Goal: Task Accomplishment & Management: Complete application form

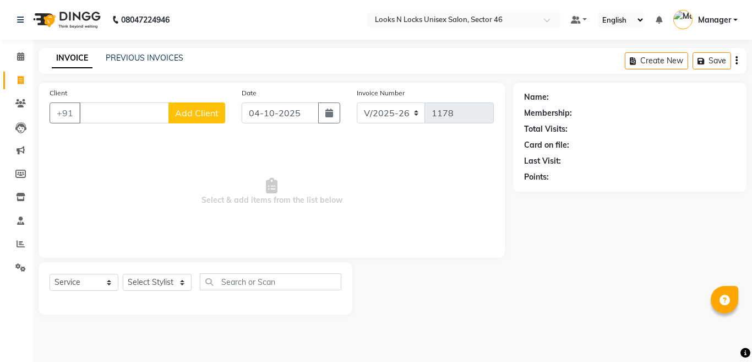
select select "3904"
select select "service"
click at [135, 118] on input "Client" at bounding box center [124, 112] width 90 height 21
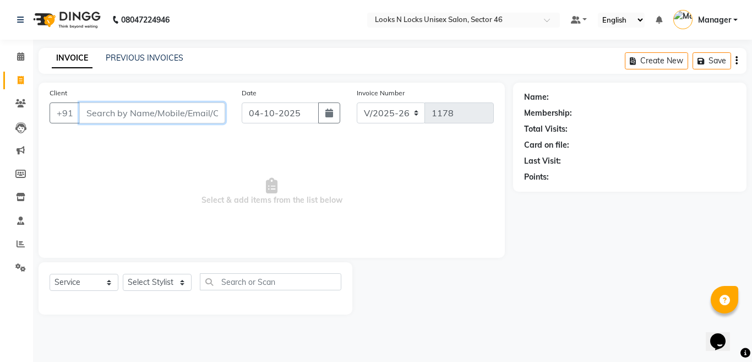
click at [129, 106] on input "Client" at bounding box center [152, 112] width 146 height 21
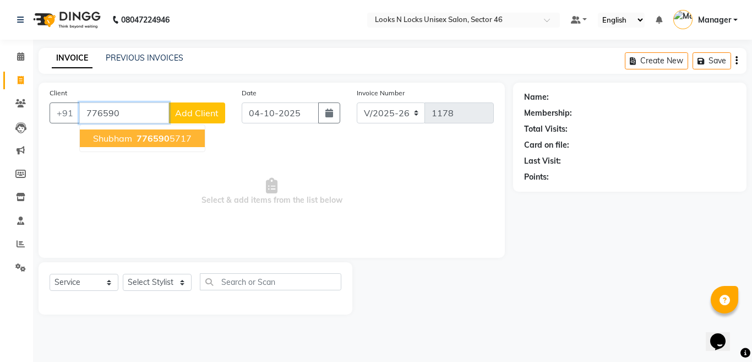
click at [170, 137] on ngb-highlight "776590 5717" at bounding box center [162, 138] width 57 height 11
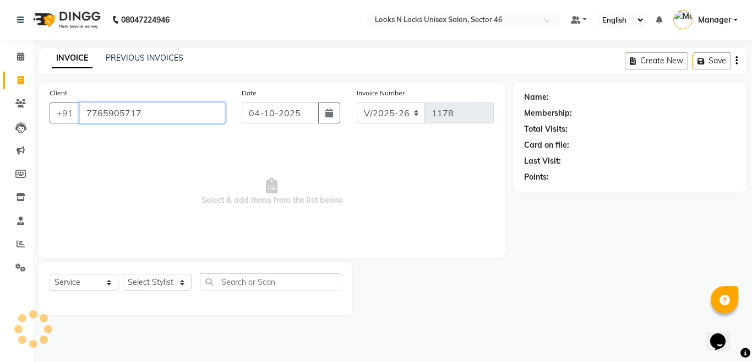
type input "7765905717"
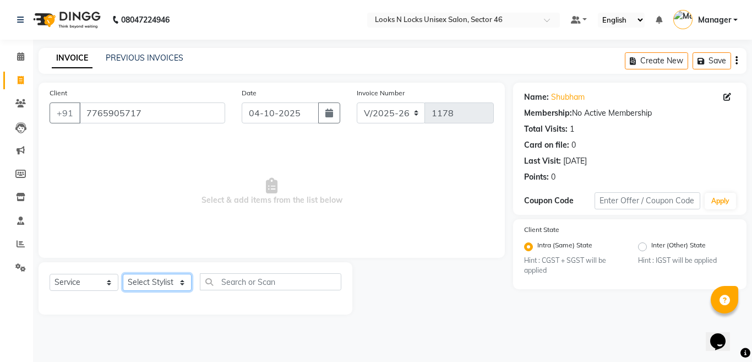
click at [147, 283] on select "Select Stylist [PERSON_NAME] Aalam Sheikh [PERSON_NAME] [PERSON_NAME] [PERSON_N…" at bounding box center [157, 282] width 69 height 17
select select "85595"
click at [123, 274] on select "Select Stylist [PERSON_NAME] Aalam Sheikh [PERSON_NAME] [PERSON_NAME] [PERSON_N…" at bounding box center [157, 282] width 69 height 17
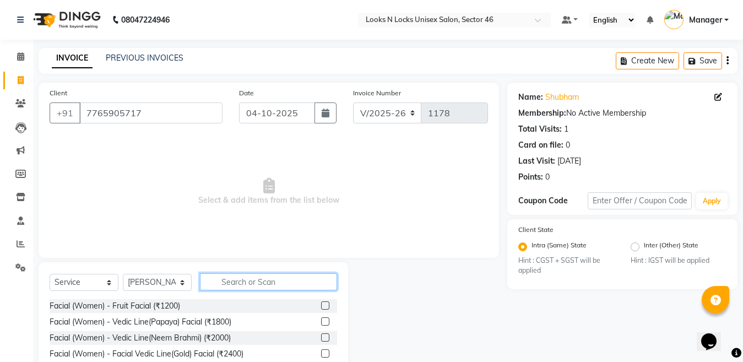
click at [257, 286] on input "text" at bounding box center [268, 281] width 137 height 17
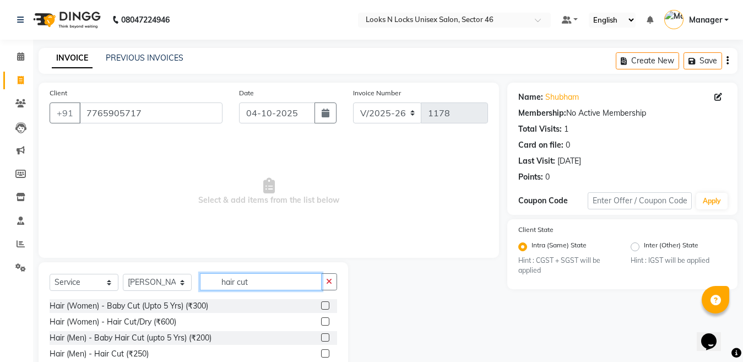
type input "hair cut"
click at [325, 354] on label at bounding box center [325, 353] width 8 height 8
click at [325, 354] on input "checkbox" at bounding box center [324, 353] width 7 height 7
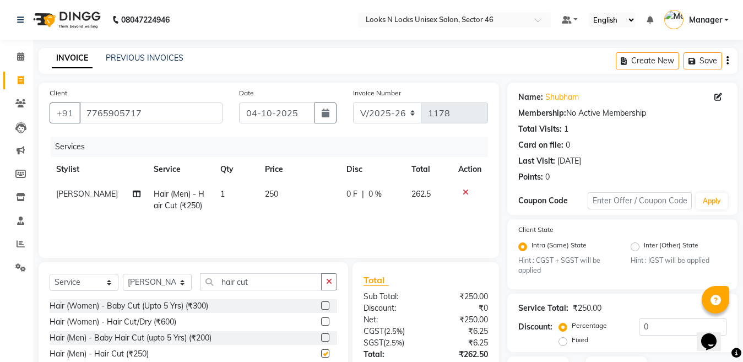
checkbox input "false"
click at [270, 282] on input "hair cut" at bounding box center [261, 281] width 122 height 17
type input "h"
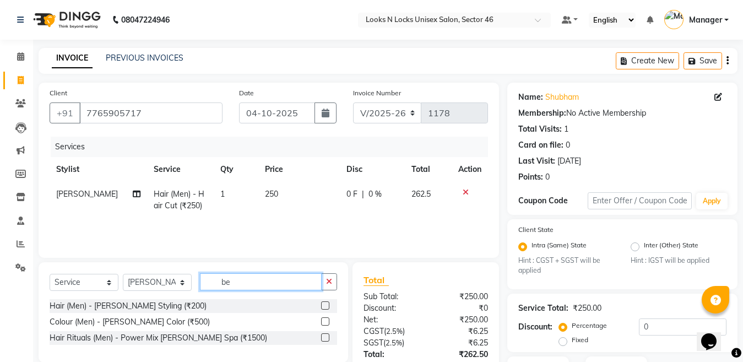
type input "be"
click at [324, 307] on label at bounding box center [325, 305] width 8 height 8
click at [324, 307] on input "checkbox" at bounding box center [324, 305] width 7 height 7
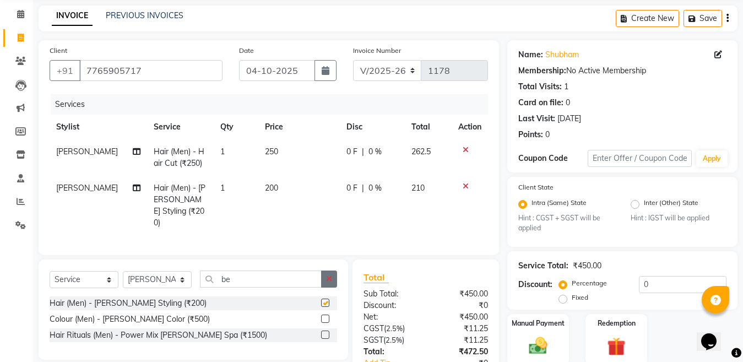
checkbox input "false"
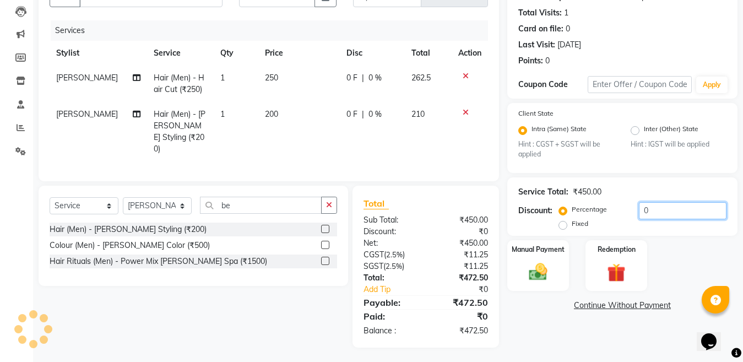
click at [680, 211] on input "0" at bounding box center [683, 210] width 88 height 17
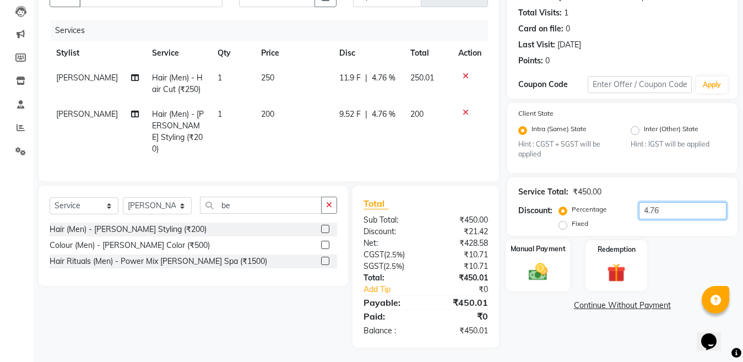
type input "4.76"
click at [543, 267] on img at bounding box center [538, 272] width 31 height 22
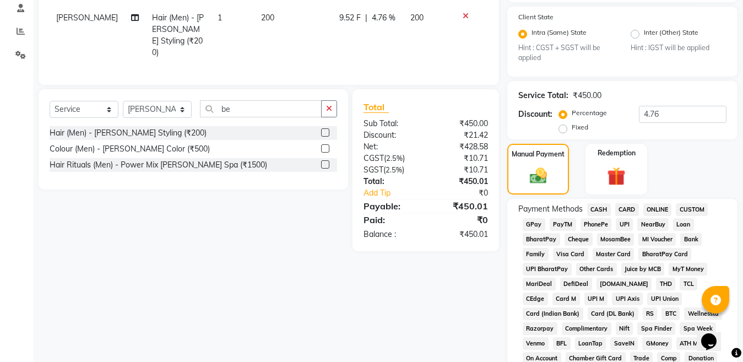
scroll to position [226, 0]
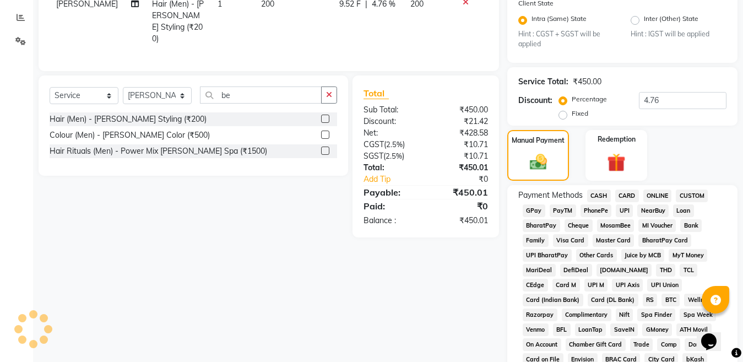
click at [659, 198] on span "ONLINE" at bounding box center [657, 195] width 29 height 13
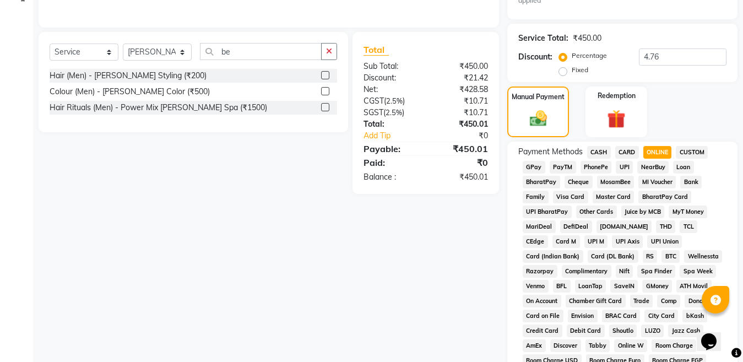
scroll to position [555, 0]
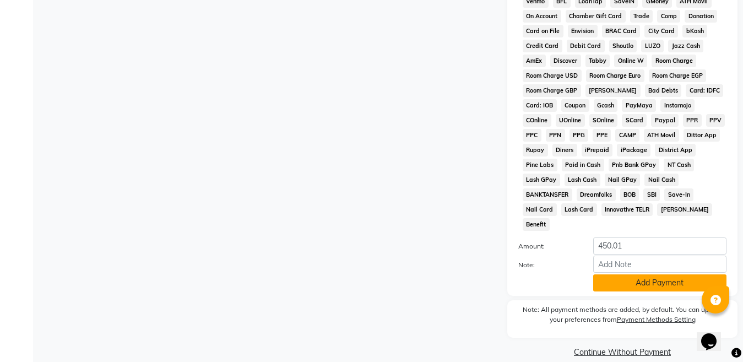
click at [652, 274] on button "Add Payment" at bounding box center [659, 282] width 133 height 17
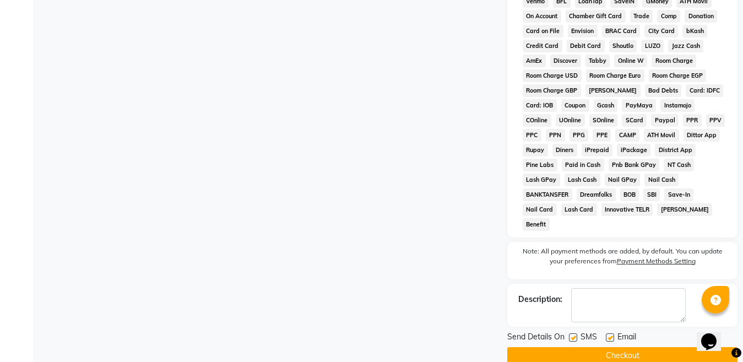
scroll to position [558, 0]
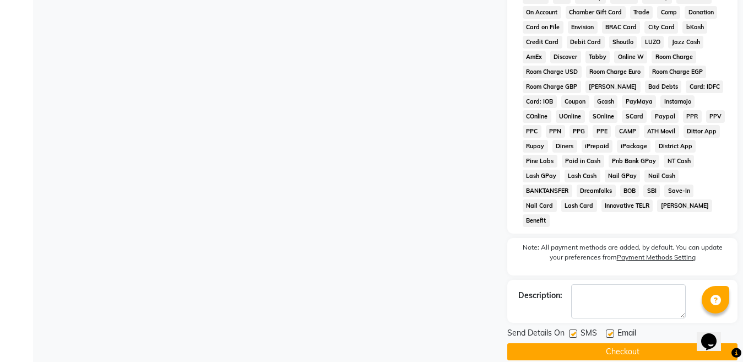
click at [578, 343] on button "Checkout" at bounding box center [622, 351] width 230 height 17
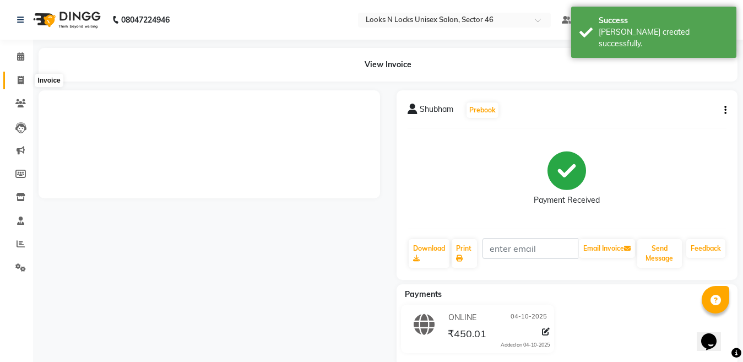
click at [23, 79] on icon at bounding box center [21, 80] width 6 height 8
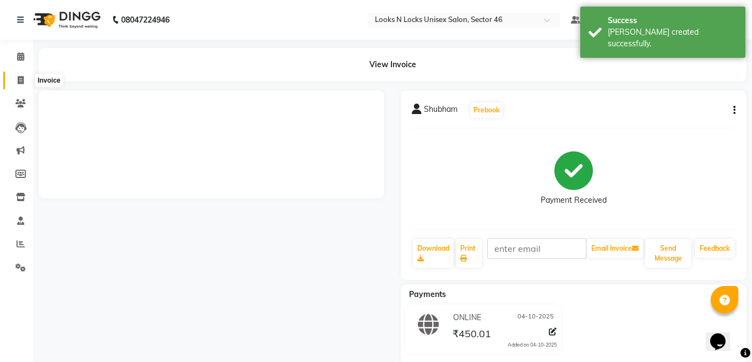
select select "service"
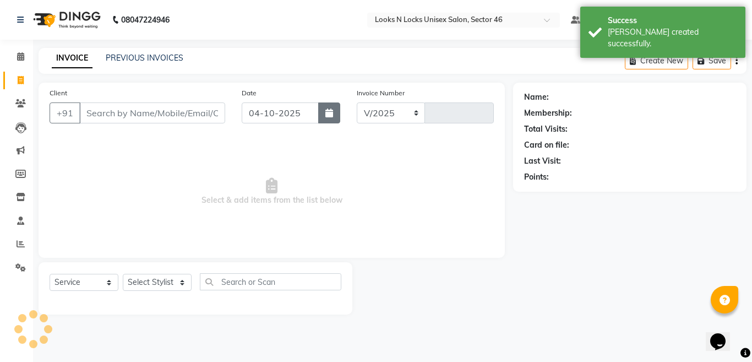
select select "3904"
type input "1179"
click at [151, 112] on input "Client" at bounding box center [152, 112] width 146 height 21
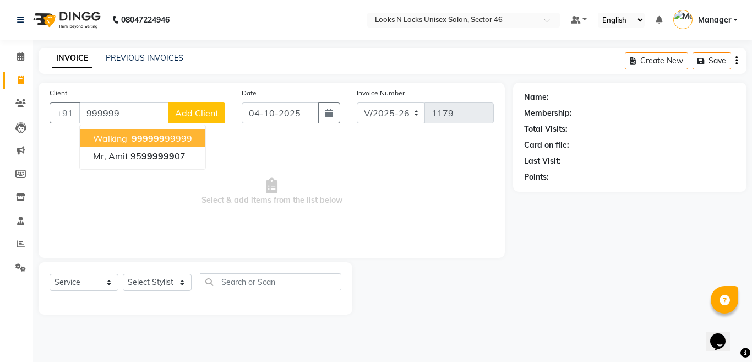
click at [128, 138] on button "walking 999999 99999" at bounding box center [143, 138] width 126 height 18
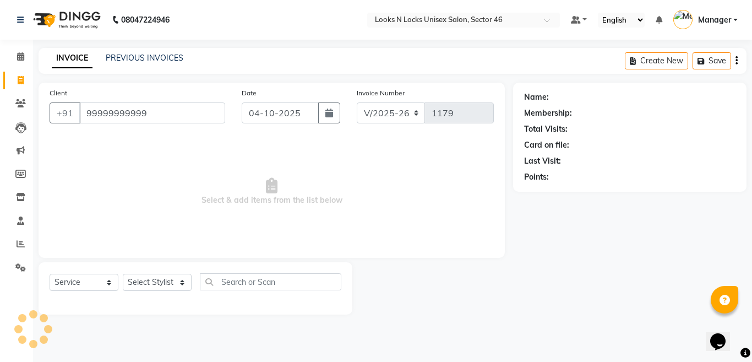
type input "99999999999"
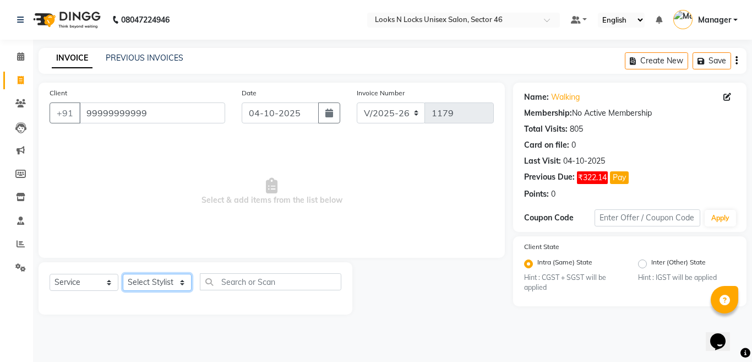
drag, startPoint x: 155, startPoint y: 283, endPoint x: 122, endPoint y: 192, distance: 96.5
click at [155, 283] on select "Select Stylist [PERSON_NAME] Aalam Sheikh [PERSON_NAME] [PERSON_NAME] [PERSON_N…" at bounding box center [157, 282] width 69 height 17
select select "87806"
click at [123, 274] on select "Select Stylist [PERSON_NAME] Aalam Sheikh [PERSON_NAME] [PERSON_NAME] [PERSON_N…" at bounding box center [157, 282] width 69 height 17
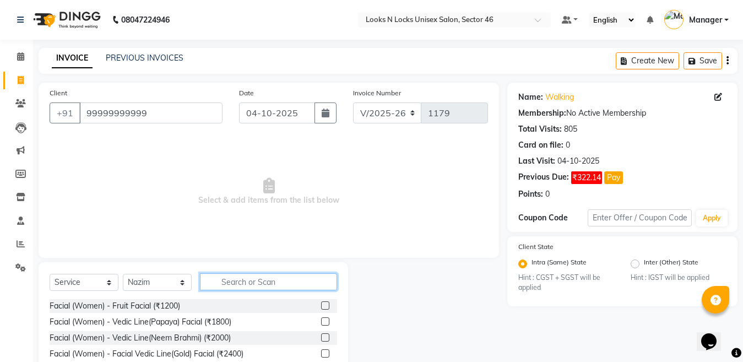
click at [250, 278] on input "text" at bounding box center [268, 281] width 137 height 17
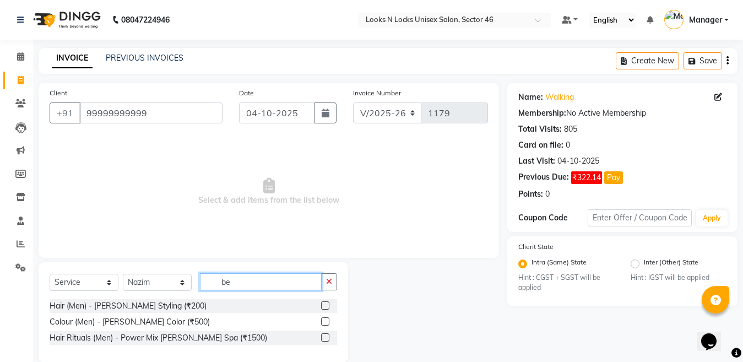
type input "be"
click at [326, 305] on label at bounding box center [325, 305] width 8 height 8
click at [326, 305] on input "checkbox" at bounding box center [324, 305] width 7 height 7
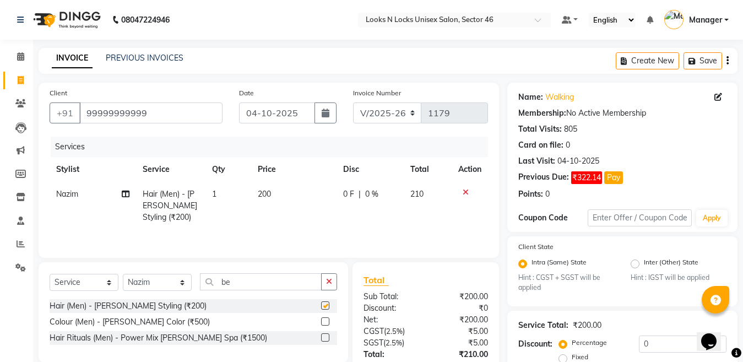
checkbox input "false"
drag, startPoint x: 140, startPoint y: 286, endPoint x: 141, endPoint y: 279, distance: 7.2
click at [140, 286] on select "Select Stylist [PERSON_NAME] Aalam Sheikh [PERSON_NAME] [PERSON_NAME] [PERSON_N…" at bounding box center [157, 282] width 69 height 17
select select "69067"
click at [123, 275] on select "Select Stylist [PERSON_NAME] Aalam Sheikh [PERSON_NAME] [PERSON_NAME] [PERSON_N…" at bounding box center [157, 282] width 69 height 17
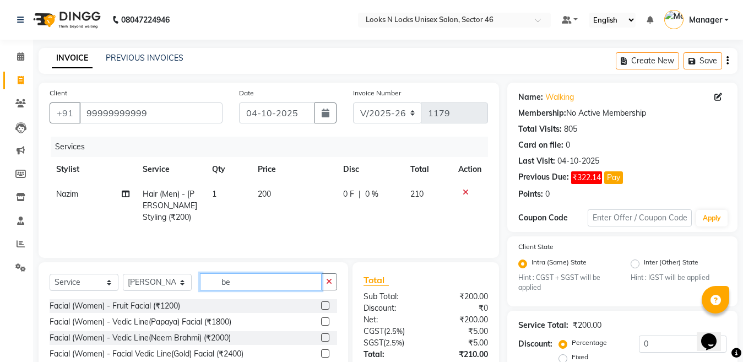
click at [243, 280] on input "be" at bounding box center [261, 281] width 122 height 17
type input "b"
type input "eye"
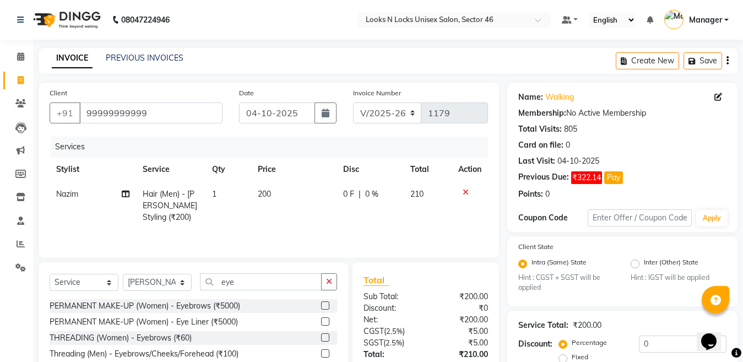
click at [326, 339] on label at bounding box center [325, 337] width 8 height 8
click at [326, 339] on input "checkbox" at bounding box center [324, 337] width 7 height 7
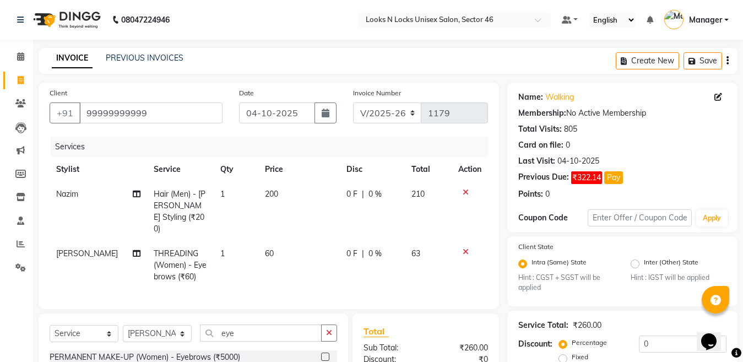
checkbox input "false"
click at [233, 248] on td "1" at bounding box center [236, 265] width 45 height 48
select select "69067"
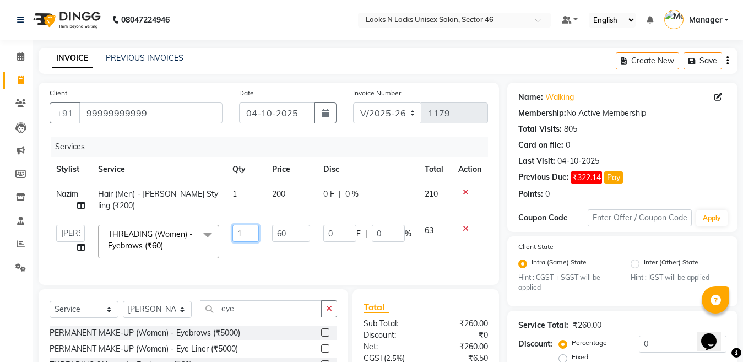
click at [243, 230] on input "1" at bounding box center [245, 233] width 26 height 17
type input "2"
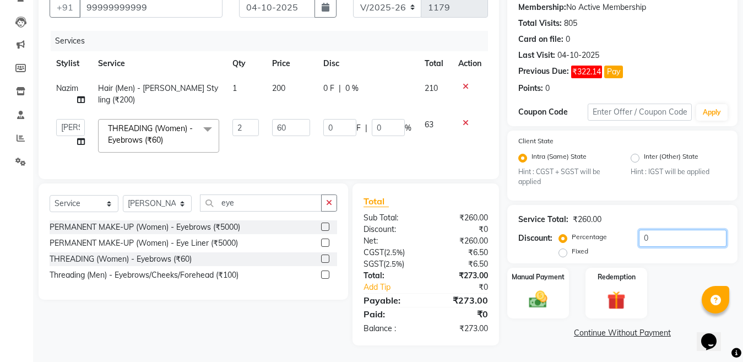
click at [663, 230] on input "0" at bounding box center [683, 238] width 88 height 17
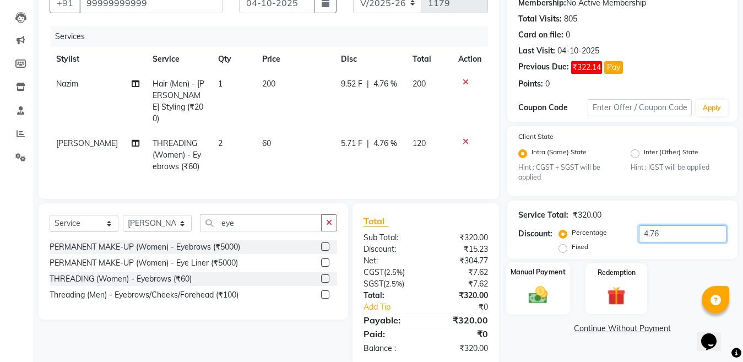
type input "4.76"
click at [531, 300] on img at bounding box center [538, 295] width 31 height 22
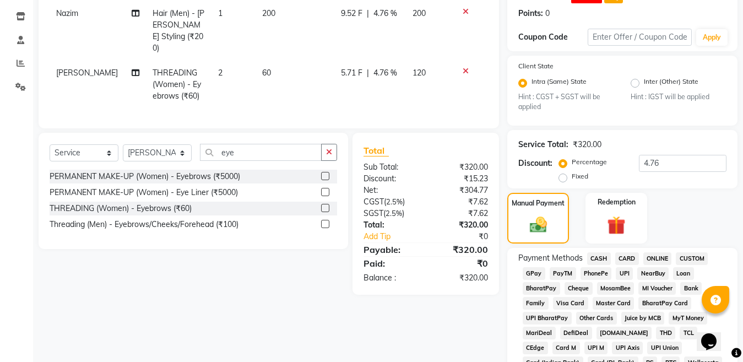
scroll to position [220, 0]
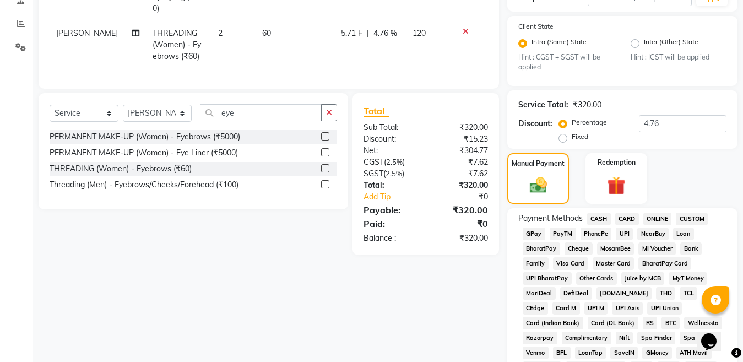
click at [653, 223] on span "ONLINE" at bounding box center [657, 219] width 29 height 13
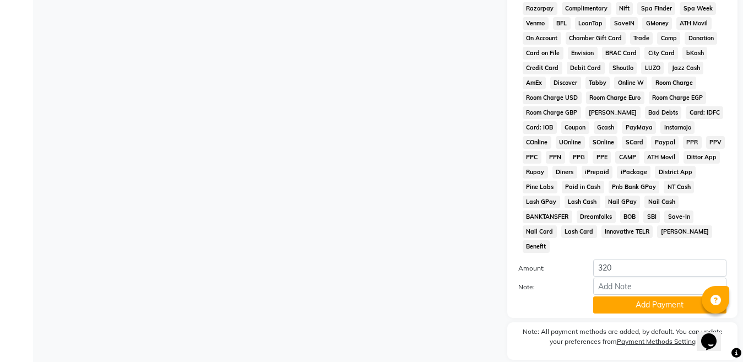
scroll to position [551, 0]
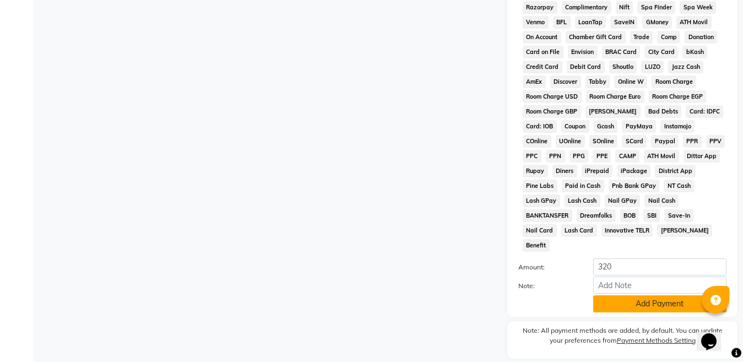
click at [634, 295] on button "Add Payment" at bounding box center [659, 303] width 133 height 17
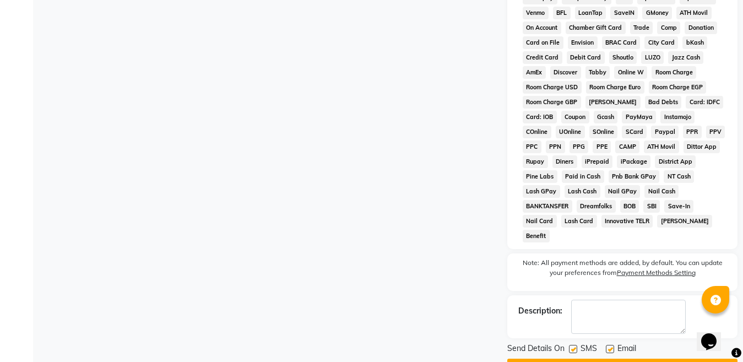
scroll to position [576, 0]
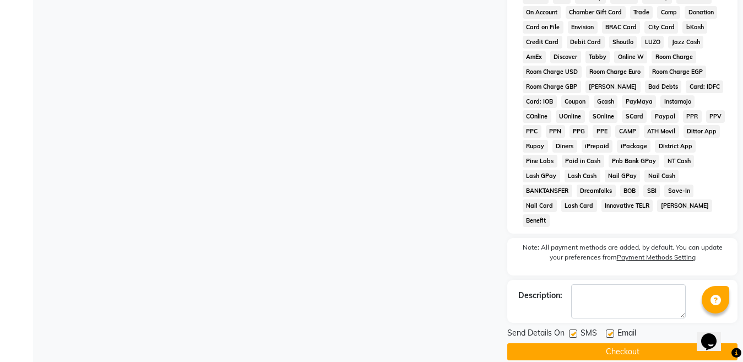
click at [615, 343] on button "Checkout" at bounding box center [622, 351] width 230 height 17
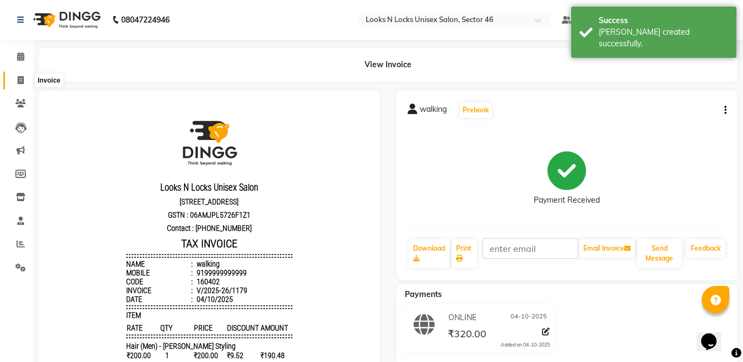
click at [19, 79] on icon at bounding box center [21, 80] width 6 height 8
select select "service"
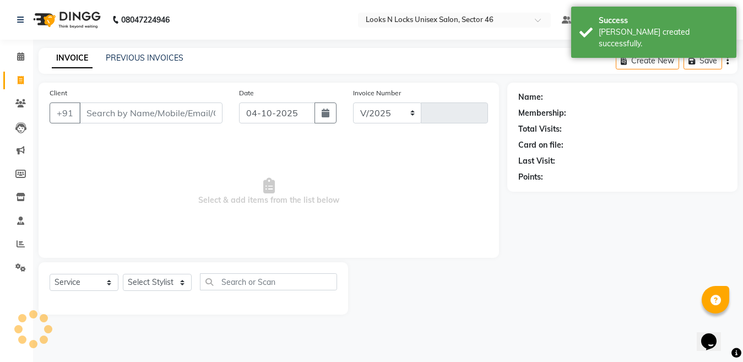
select select "3904"
type input "1180"
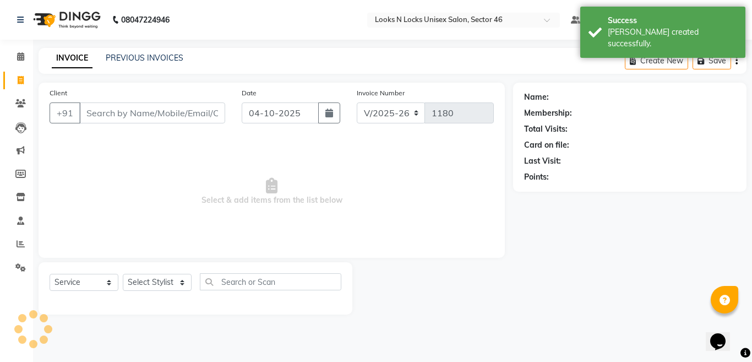
click at [185, 111] on input "Client" at bounding box center [152, 112] width 146 height 21
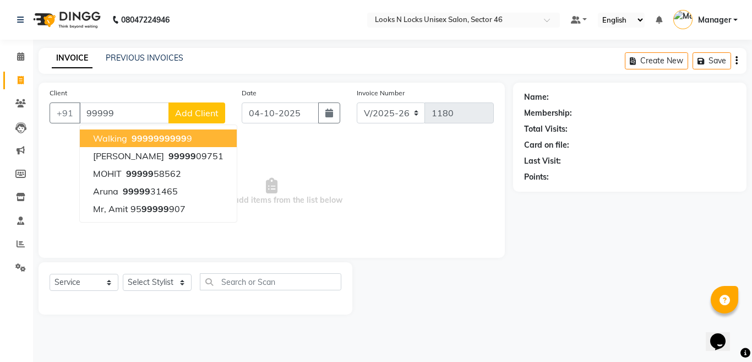
click at [156, 140] on span "99999" at bounding box center [146, 138] width 28 height 11
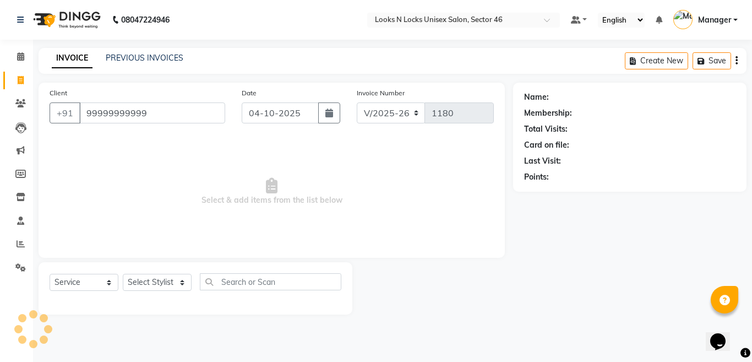
type input "99999999999"
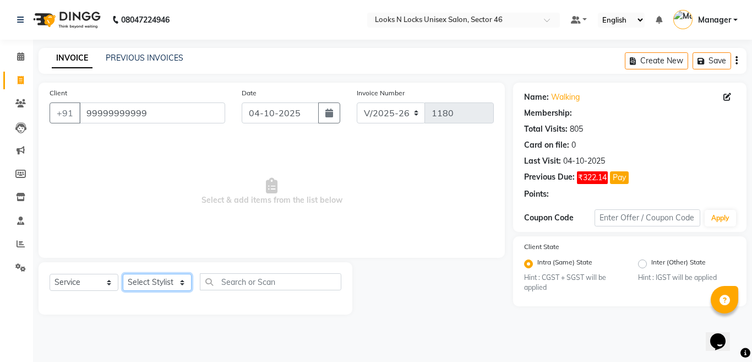
click at [146, 284] on select "Select Stylist [PERSON_NAME] Aalam Sheikh [PERSON_NAME] [PERSON_NAME] [PERSON_N…" at bounding box center [157, 282] width 69 height 17
select select "44650"
click at [123, 274] on select "Select Stylist [PERSON_NAME] Aalam Sheikh [PERSON_NAME] [PERSON_NAME] [PERSON_N…" at bounding box center [157, 282] width 69 height 17
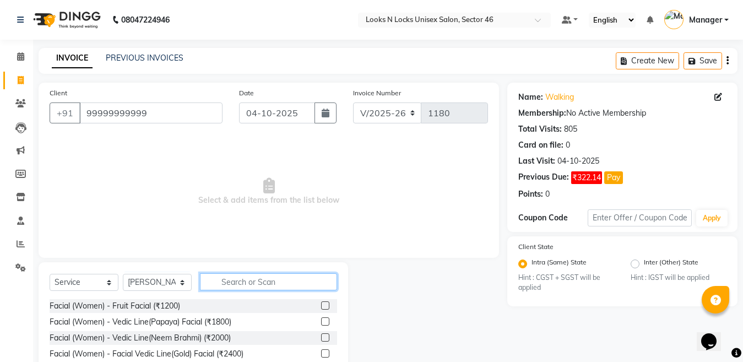
drag, startPoint x: 276, startPoint y: 283, endPoint x: 270, endPoint y: 271, distance: 13.8
click at [272, 275] on input "text" at bounding box center [268, 281] width 137 height 17
type input "p"
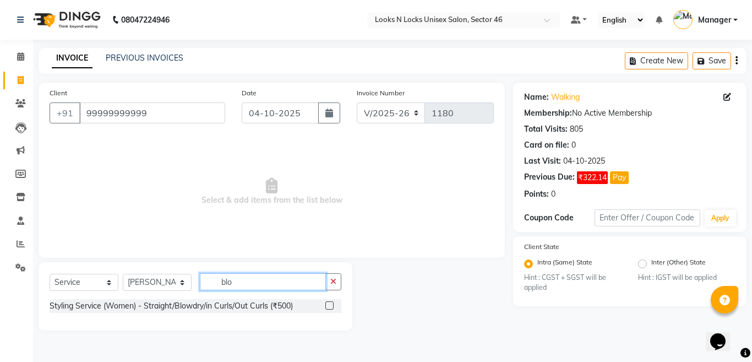
type input "blo"
click at [328, 306] on label at bounding box center [330, 305] width 8 height 8
click at [328, 306] on input "checkbox" at bounding box center [329, 305] width 7 height 7
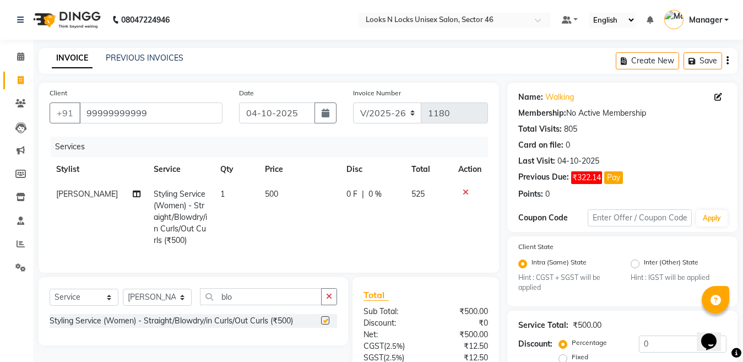
checkbox input "false"
click at [285, 206] on td "500" at bounding box center [299, 217] width 82 height 71
select select "44650"
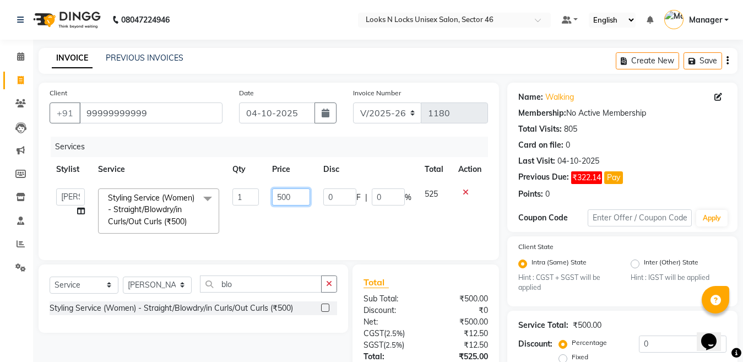
click at [299, 192] on input "500" at bounding box center [291, 196] width 38 height 17
type input "550"
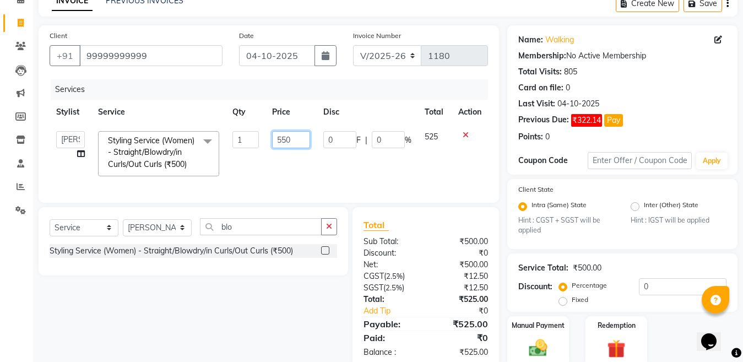
scroll to position [101, 0]
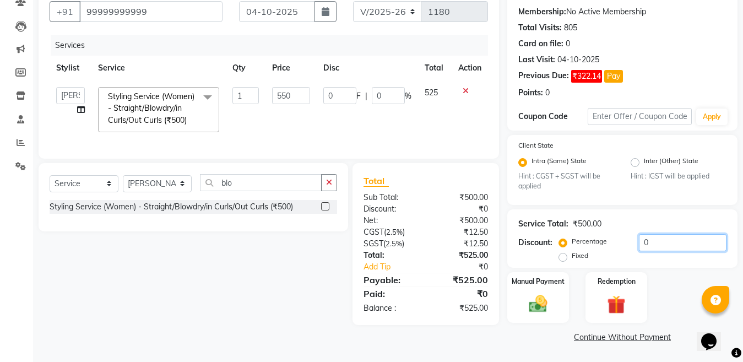
click at [670, 246] on input "0" at bounding box center [683, 242] width 88 height 17
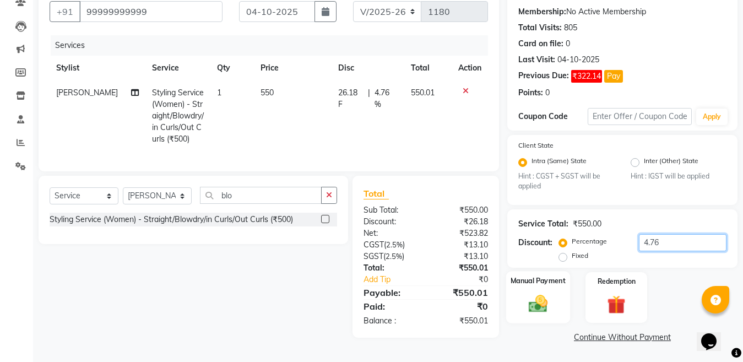
type input "4.76"
click at [538, 305] on img at bounding box center [538, 304] width 31 height 22
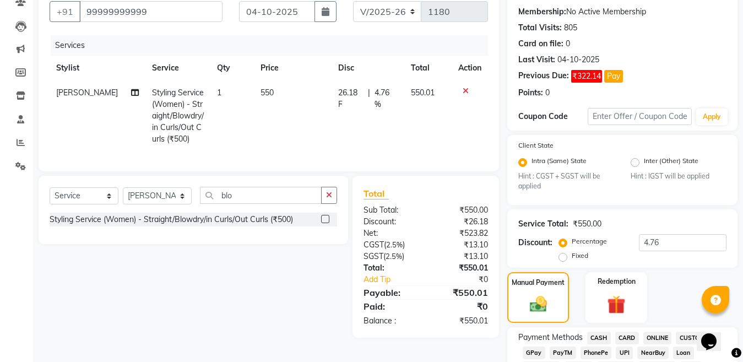
scroll to position [211, 0]
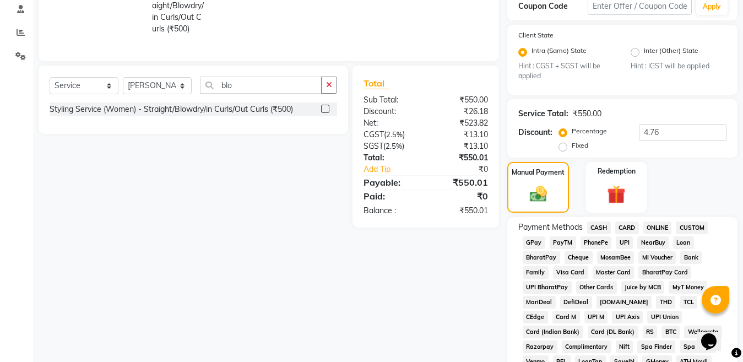
click at [653, 226] on span "ONLINE" at bounding box center [657, 227] width 29 height 13
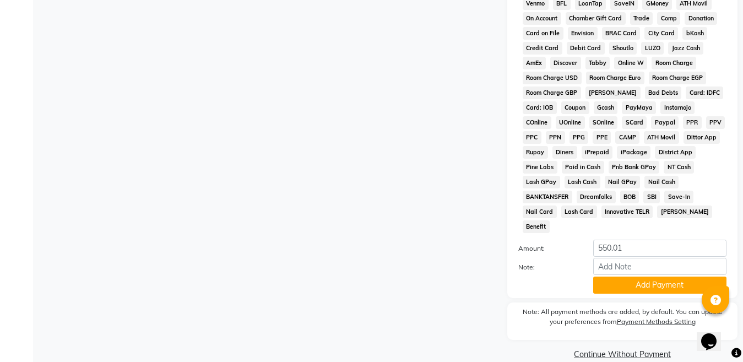
scroll to position [572, 0]
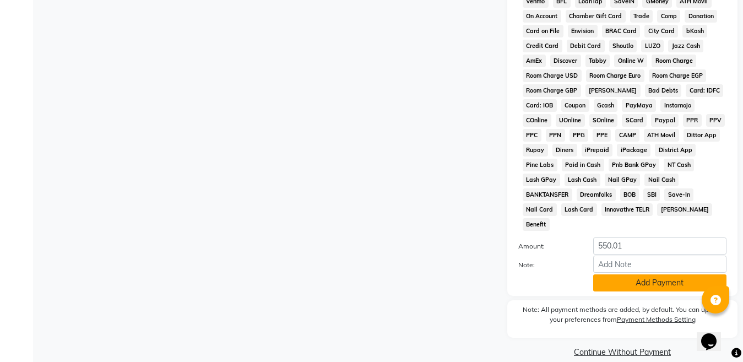
click at [650, 274] on button "Add Payment" at bounding box center [659, 282] width 133 height 17
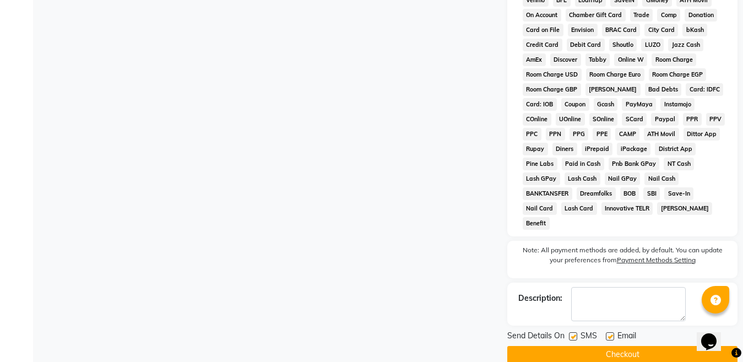
scroll to position [576, 0]
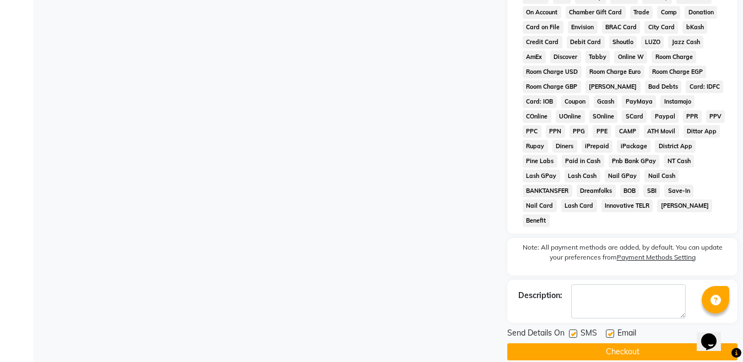
click at [633, 343] on button "Checkout" at bounding box center [622, 351] width 230 height 17
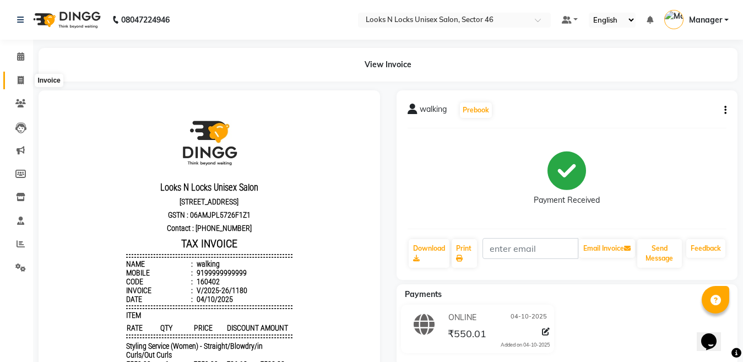
click at [24, 83] on span at bounding box center [20, 80] width 19 height 13
select select "service"
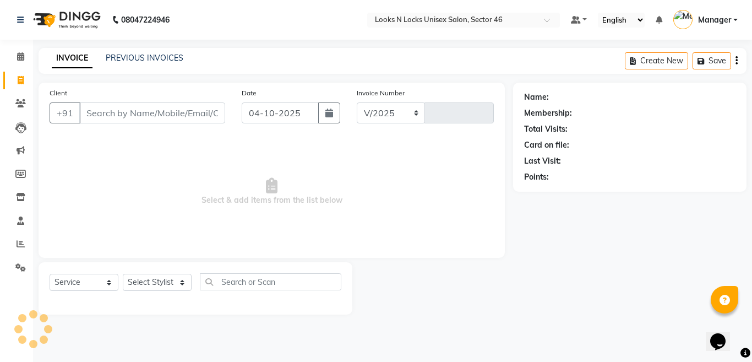
select select "3904"
type input "1181"
click at [145, 111] on input "Client" at bounding box center [152, 112] width 146 height 21
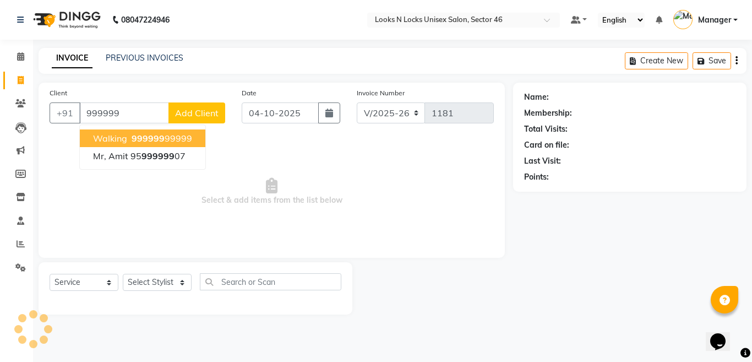
click at [106, 140] on span "walking" at bounding box center [110, 138] width 34 height 11
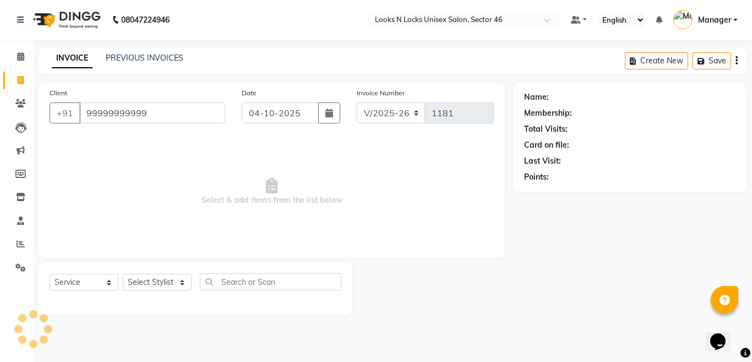
type input "99999999999"
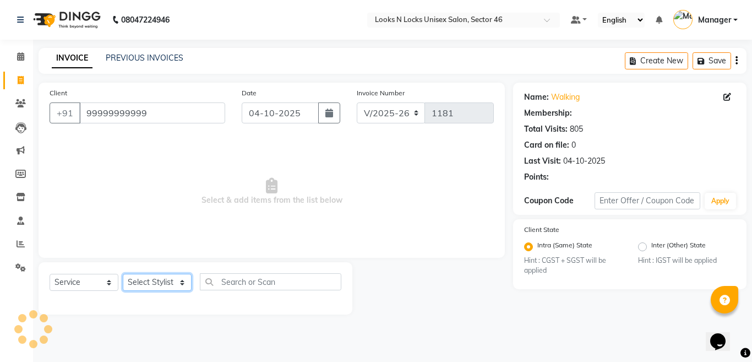
click at [139, 277] on select "Select Stylist [PERSON_NAME] Aalam Sheikh [PERSON_NAME] [PERSON_NAME] [PERSON_N…" at bounding box center [157, 282] width 69 height 17
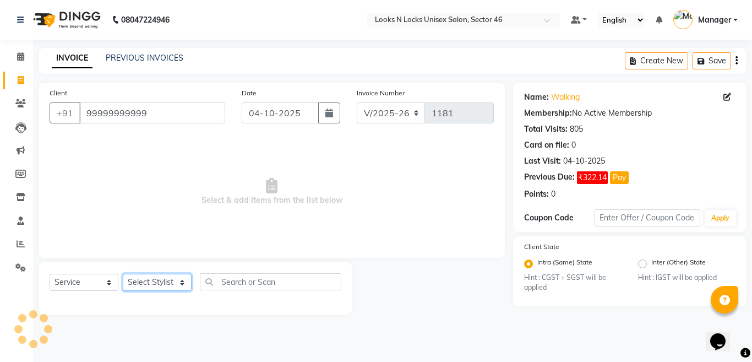
select select "70289"
click at [123, 274] on select "Select Stylist [PERSON_NAME] Aalam Sheikh [PERSON_NAME] [PERSON_NAME] [PERSON_N…" at bounding box center [157, 282] width 69 height 17
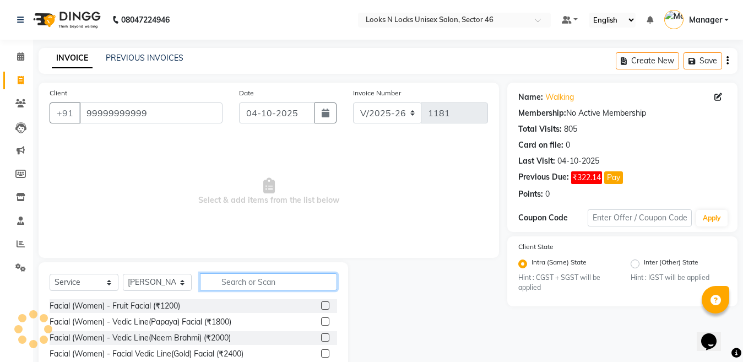
click at [280, 279] on input "text" at bounding box center [268, 281] width 137 height 17
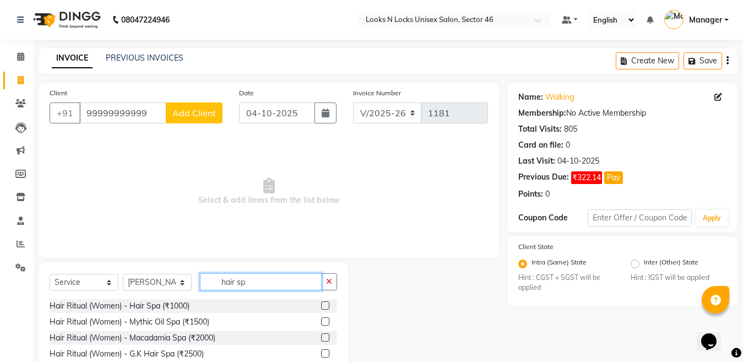
type input "hair sp"
click at [321, 322] on label at bounding box center [325, 321] width 8 height 8
click at [321, 322] on input "checkbox" at bounding box center [324, 321] width 7 height 7
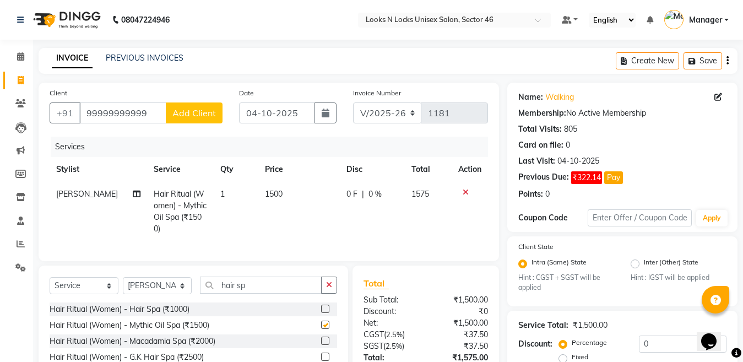
checkbox input "false"
click at [290, 193] on td "1500" at bounding box center [299, 211] width 82 height 59
select select "70289"
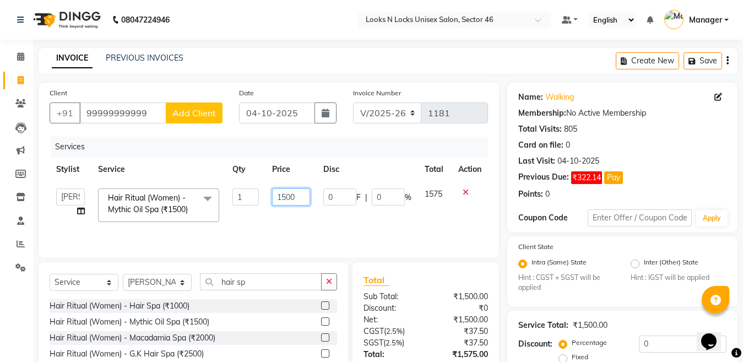
click at [304, 196] on input "1500" at bounding box center [291, 196] width 38 height 17
type input "1550"
click at [153, 280] on select "Select Stylist [PERSON_NAME] Aalam Sheikh [PERSON_NAME] [PERSON_NAME] [PERSON_N…" at bounding box center [157, 282] width 69 height 17
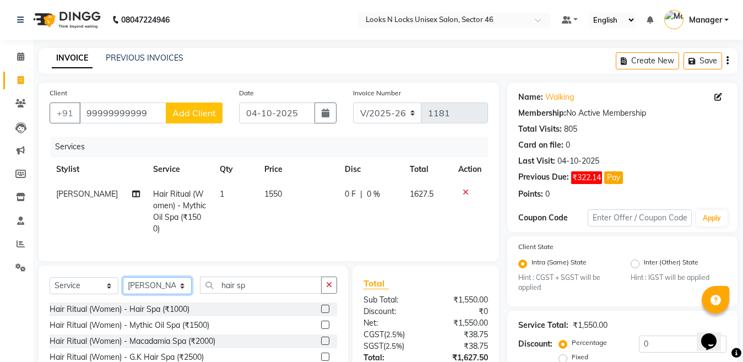
select select "27638"
click at [123, 277] on select "Select Stylist [PERSON_NAME] Aalam Sheikh [PERSON_NAME] [PERSON_NAME] [PERSON_N…" at bounding box center [157, 285] width 69 height 17
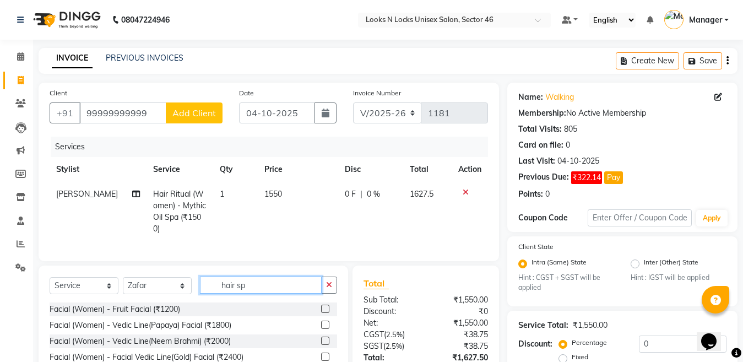
click at [275, 283] on input "hair sp" at bounding box center [261, 284] width 122 height 17
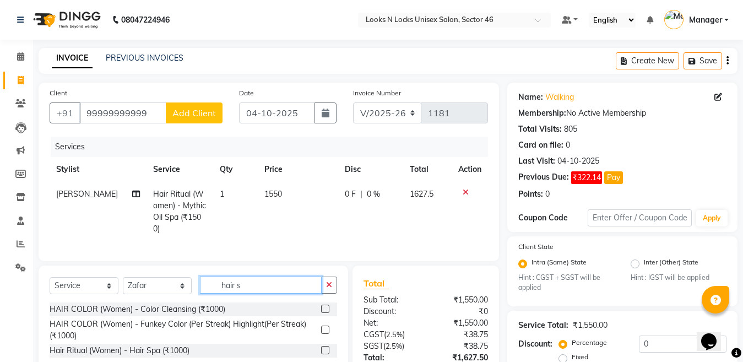
type input "hair sp"
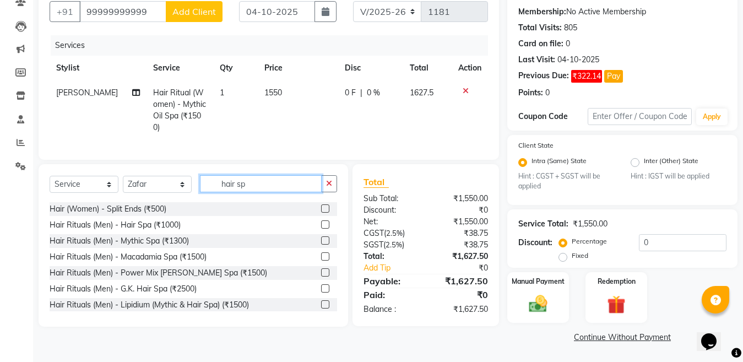
scroll to position [66, 0]
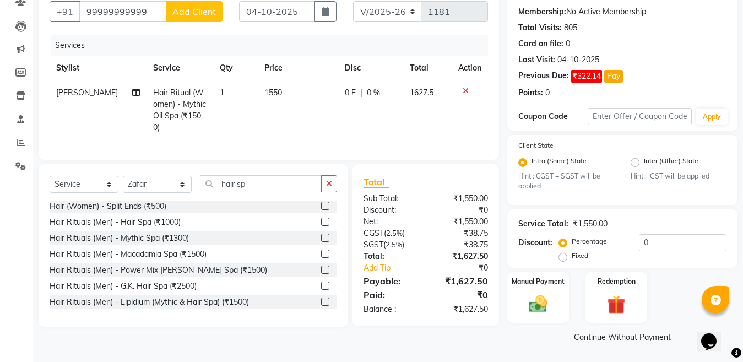
click at [321, 267] on label at bounding box center [325, 269] width 8 height 8
click at [321, 267] on input "checkbox" at bounding box center [324, 270] width 7 height 7
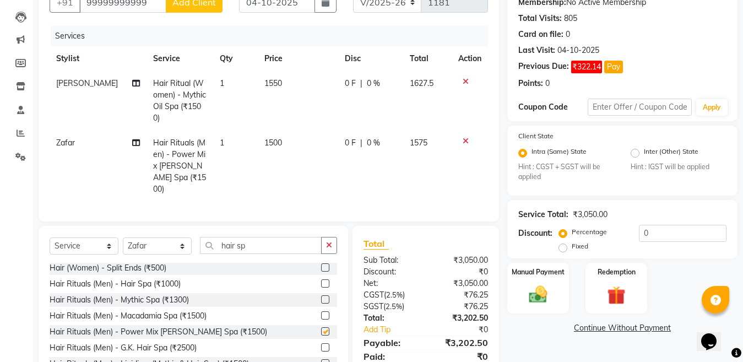
scroll to position [140, 0]
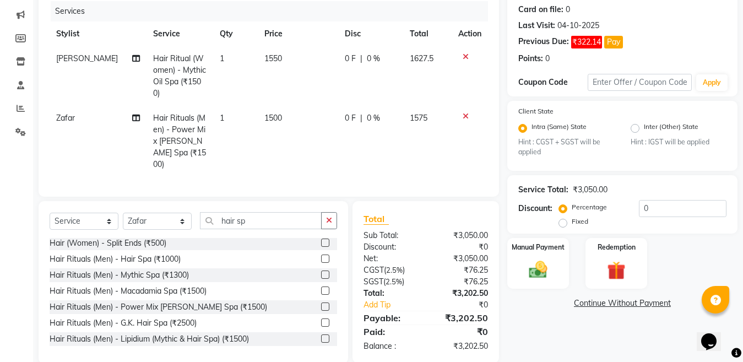
checkbox input "false"
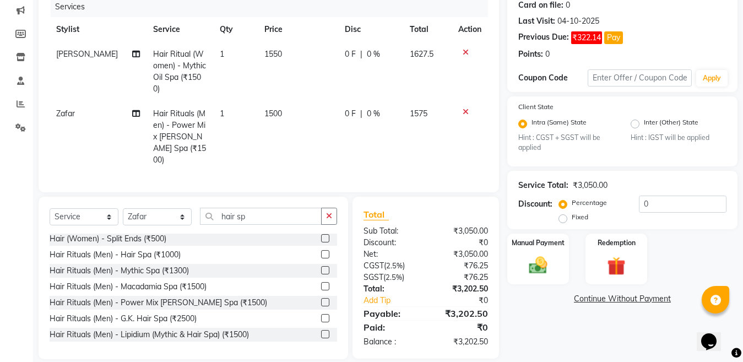
click at [285, 101] on td "1500" at bounding box center [298, 136] width 81 height 71
select select "27638"
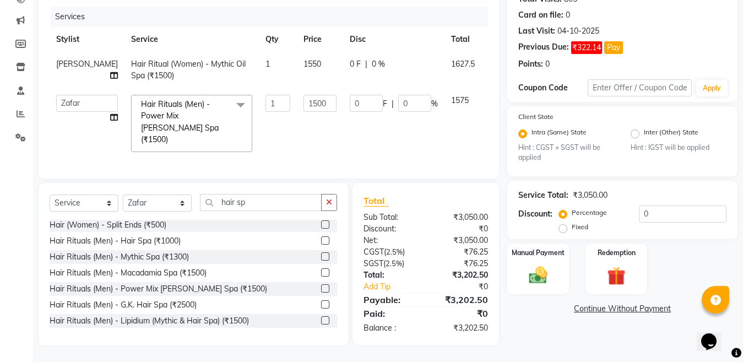
scroll to position [127, 0]
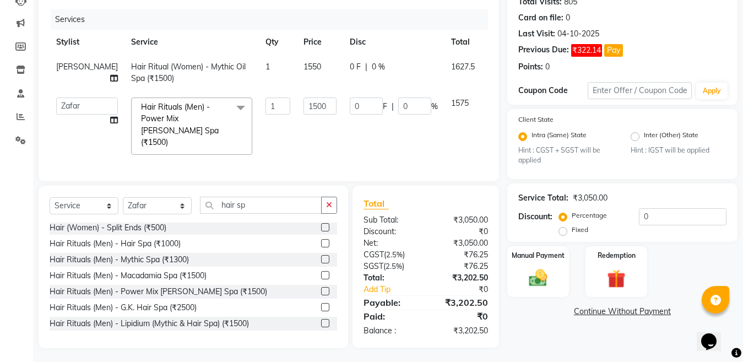
click at [300, 96] on td "1500" at bounding box center [320, 126] width 46 height 70
click at [303, 104] on input "1500" at bounding box center [319, 105] width 33 height 17
type input "1700"
click at [166, 199] on div "Select Service Product Membership Package Voucher Prepaid Gift Card Select Styl…" at bounding box center [194, 267] width 310 height 162
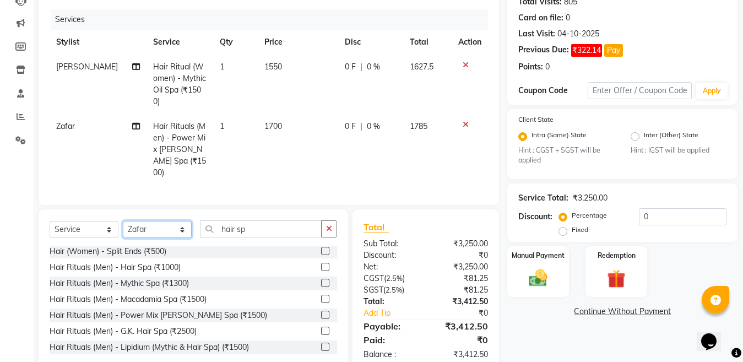
select select "85595"
click at [123, 221] on select "Select Stylist [PERSON_NAME] Aalam Sheikh [PERSON_NAME] [PERSON_NAME] [PERSON_N…" at bounding box center [157, 229] width 69 height 17
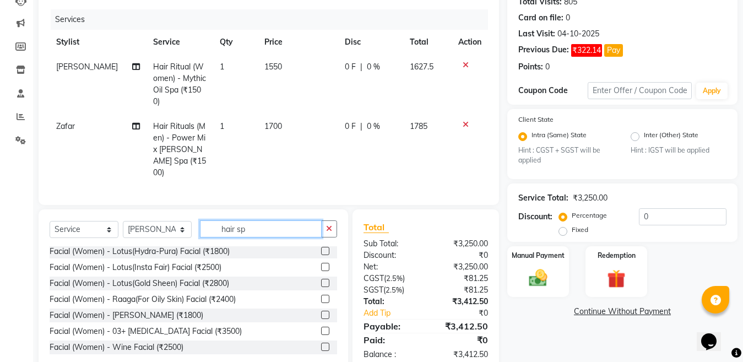
click at [266, 220] on input "hair sp" at bounding box center [261, 228] width 122 height 17
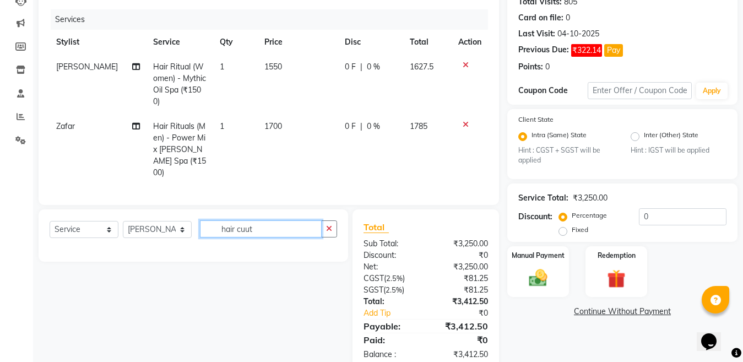
scroll to position [0, 0]
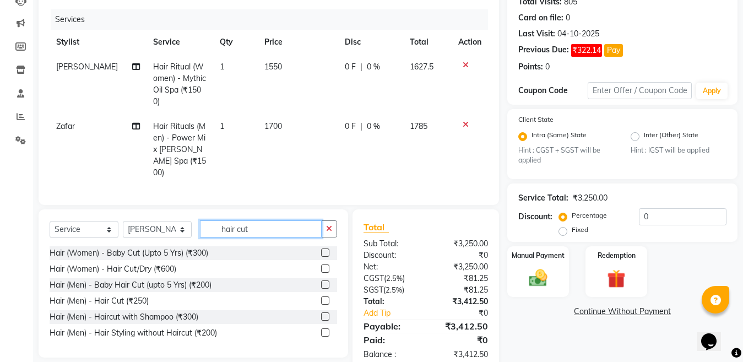
type input "hair cut"
click at [325, 296] on label at bounding box center [325, 300] width 8 height 8
click at [325, 297] on input "checkbox" at bounding box center [324, 300] width 7 height 7
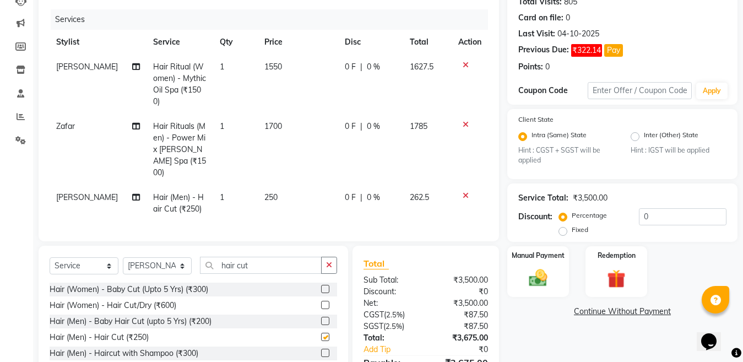
checkbox input "false"
click at [164, 257] on select "Select Stylist [PERSON_NAME] Aalam Sheikh [PERSON_NAME] [PERSON_NAME] [PERSON_N…" at bounding box center [157, 265] width 69 height 17
select select "67932"
click at [123, 257] on select "Select Stylist [PERSON_NAME] Aalam Sheikh [PERSON_NAME] [PERSON_NAME] [PERSON_N…" at bounding box center [157, 265] width 69 height 17
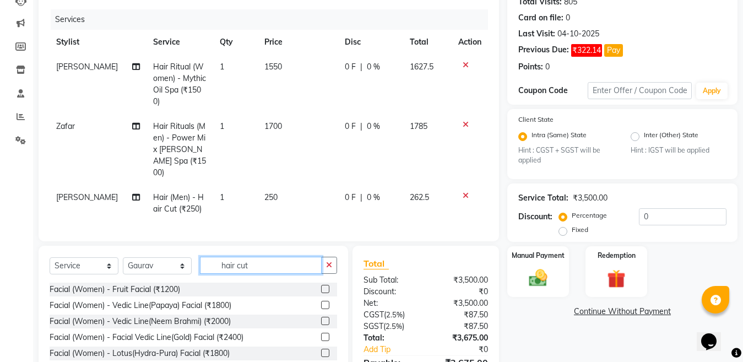
click at [278, 257] on input "hair cut" at bounding box center [261, 265] width 122 height 17
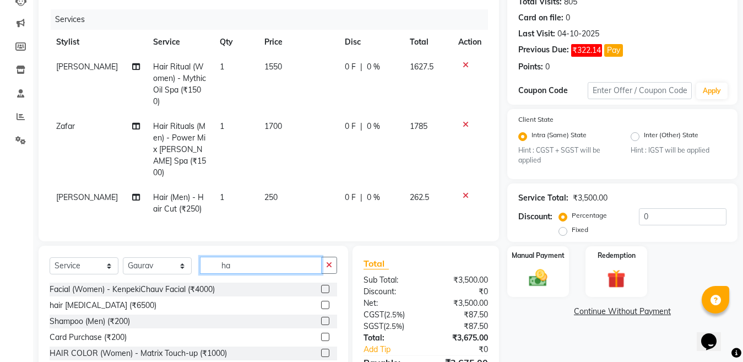
type input "h"
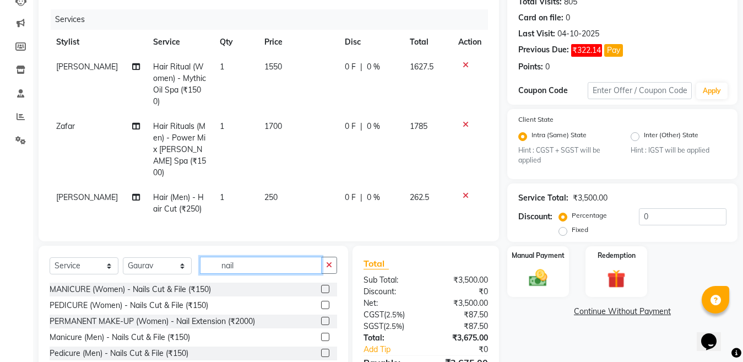
type input "nail"
click at [324, 317] on label at bounding box center [325, 321] width 8 height 8
click at [324, 318] on input "checkbox" at bounding box center [324, 321] width 7 height 7
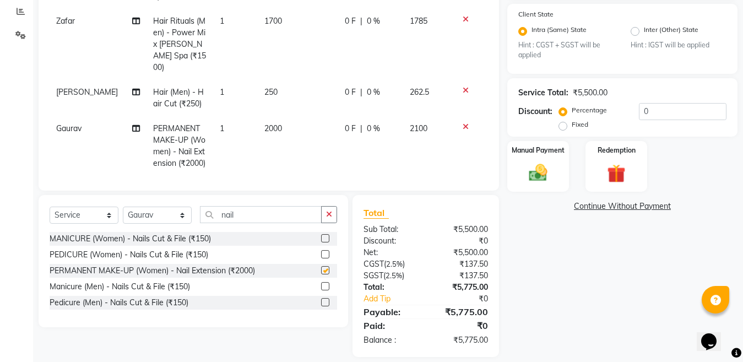
checkbox input "false"
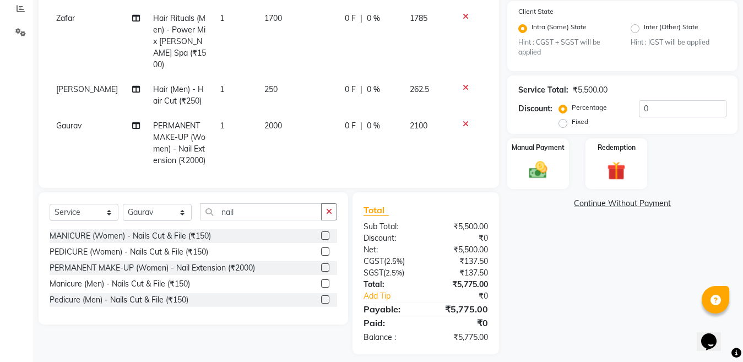
click at [301, 113] on td "2000" at bounding box center [298, 142] width 81 height 59
select select "67932"
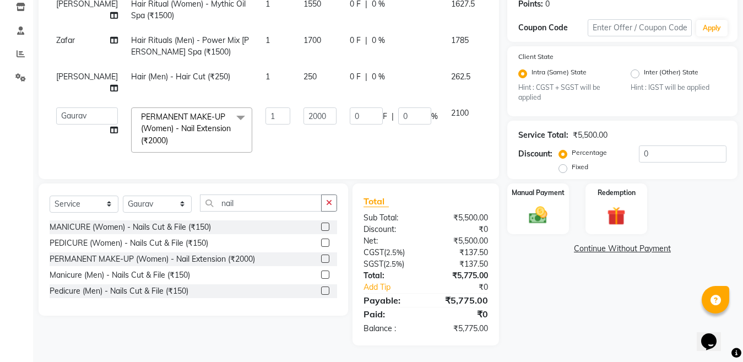
scroll to position [211, 0]
click at [303, 107] on input "2000" at bounding box center [319, 115] width 33 height 17
type input "2"
type input "1500"
click at [154, 210] on div "Select Service Product Membership Package Voucher Prepaid Gift Card Select Styl…" at bounding box center [194, 249] width 310 height 132
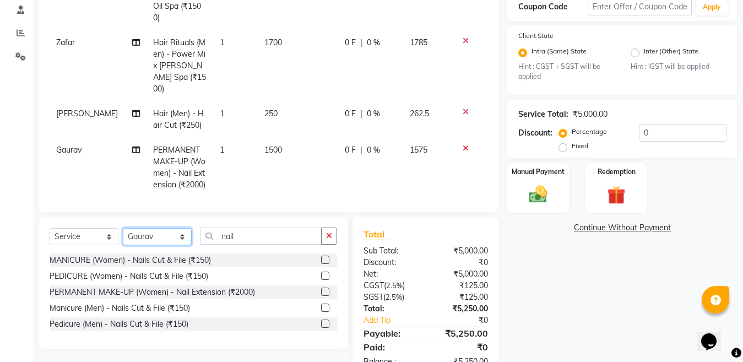
select select "27638"
click at [123, 228] on select "Select Stylist [PERSON_NAME] Aalam Sheikh [PERSON_NAME] [PERSON_NAME] [PERSON_N…" at bounding box center [157, 236] width 69 height 17
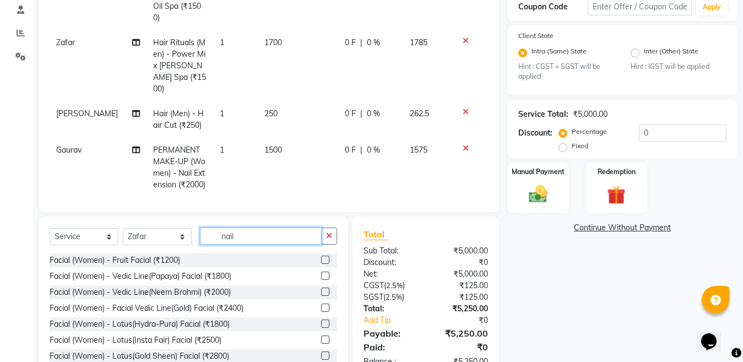
click at [276, 227] on input "nail" at bounding box center [261, 235] width 122 height 17
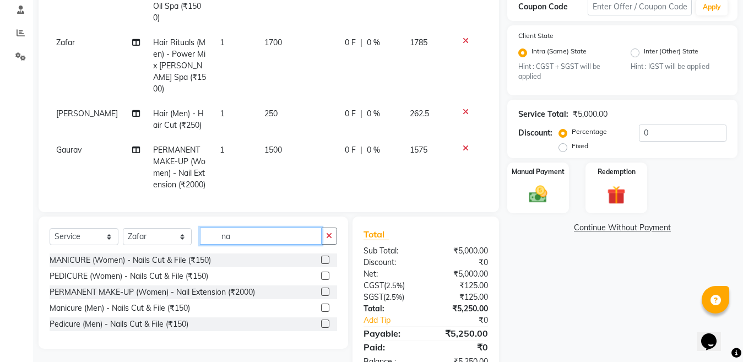
type input "n"
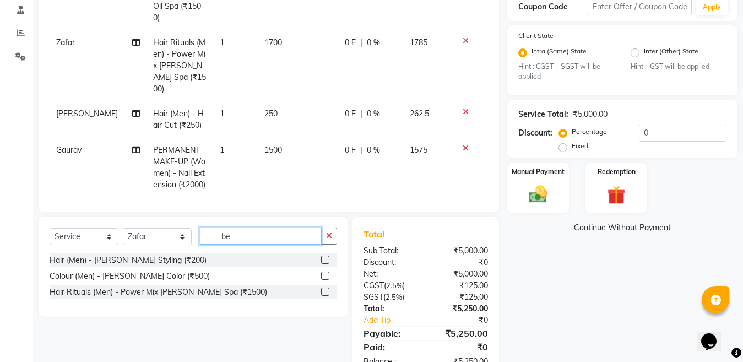
type input "be"
click at [326, 256] on label at bounding box center [325, 260] width 8 height 8
click at [326, 257] on input "checkbox" at bounding box center [324, 260] width 7 height 7
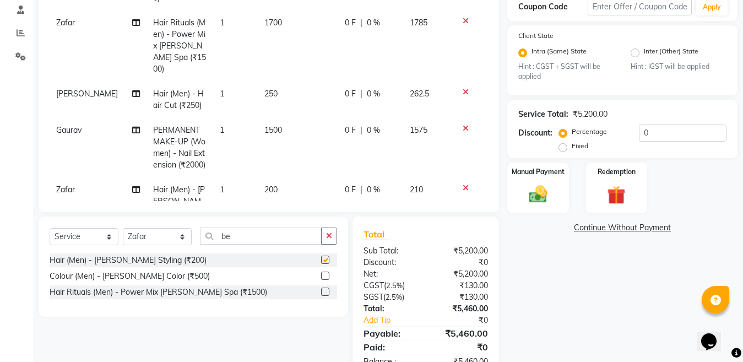
checkbox input "false"
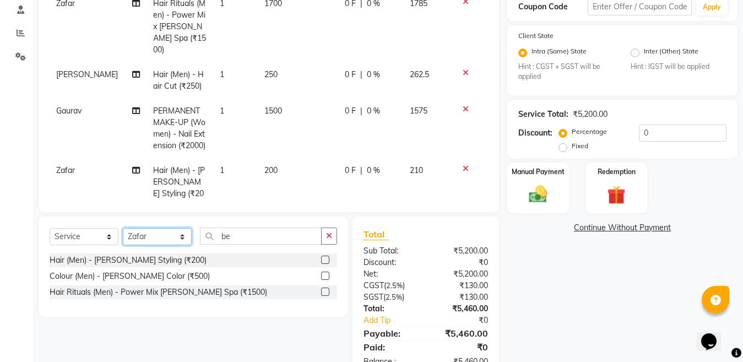
click at [168, 240] on select "Select Stylist [PERSON_NAME] Aalam Sheikh [PERSON_NAME] [PERSON_NAME] [PERSON_N…" at bounding box center [157, 236] width 69 height 17
select select "87806"
click at [123, 228] on select "Select Stylist [PERSON_NAME] Aalam Sheikh [PERSON_NAME] [PERSON_NAME] [PERSON_N…" at bounding box center [157, 236] width 69 height 17
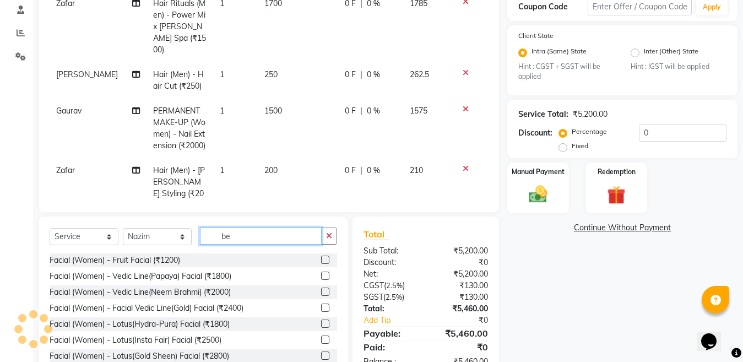
click at [258, 241] on input "be" at bounding box center [261, 235] width 122 height 17
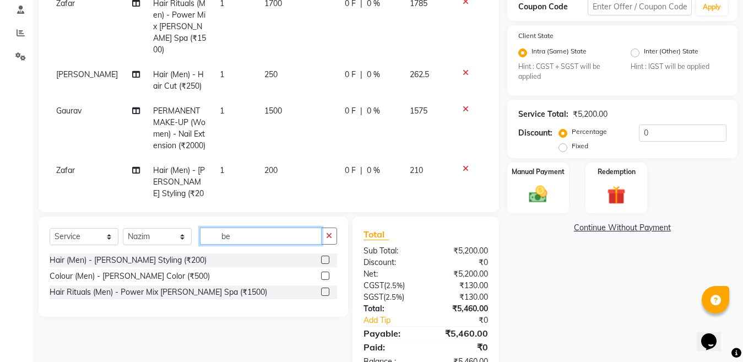
type input "be"
click at [323, 261] on label at bounding box center [325, 260] width 8 height 8
click at [323, 261] on input "checkbox" at bounding box center [324, 260] width 7 height 7
checkbox input "false"
click at [256, 233] on input "be" at bounding box center [261, 235] width 122 height 17
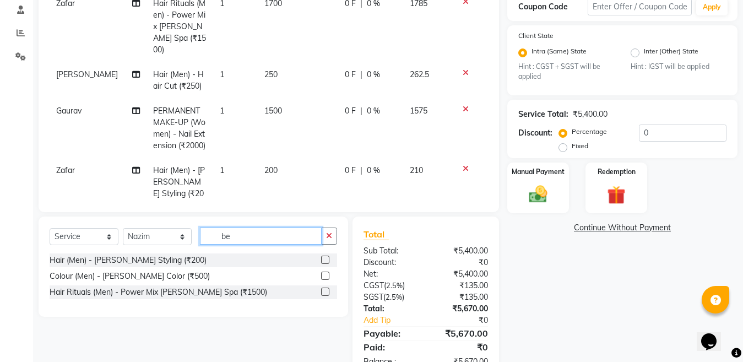
scroll to position [244, 0]
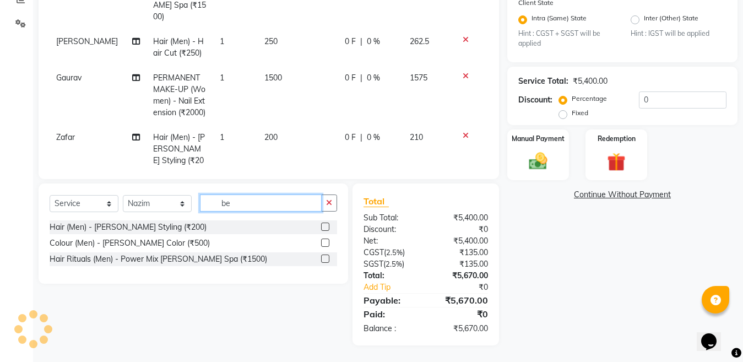
type input "b"
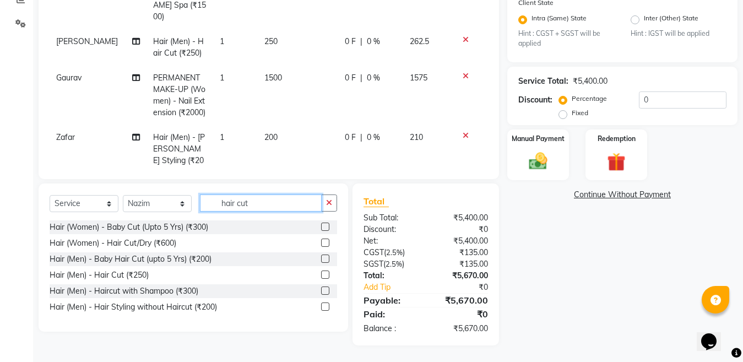
type input "hair cut"
click at [324, 276] on label at bounding box center [325, 274] width 8 height 8
click at [324, 276] on input "checkbox" at bounding box center [324, 275] width 7 height 7
checkbox input "false"
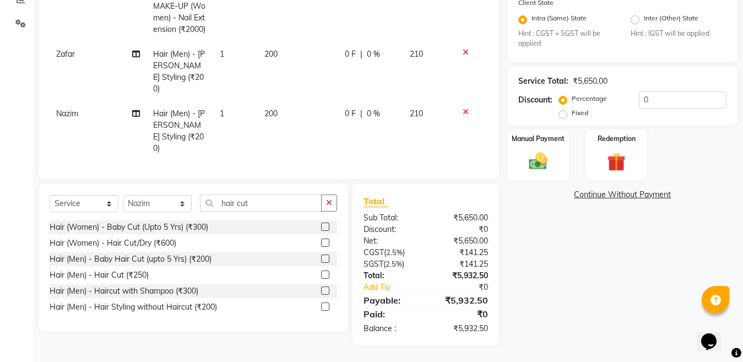
scroll to position [123, 0]
click at [663, 97] on input "0" at bounding box center [683, 99] width 88 height 17
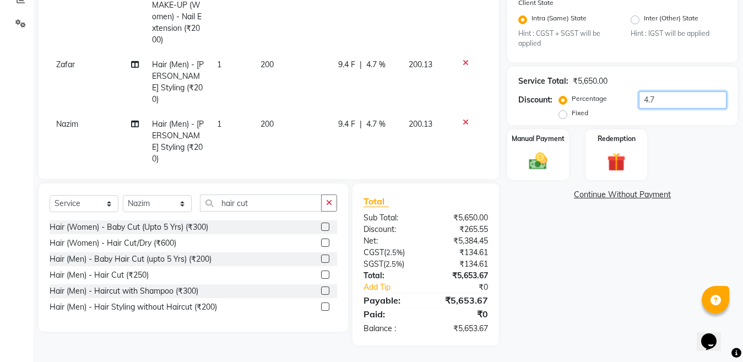
scroll to position [135, 0]
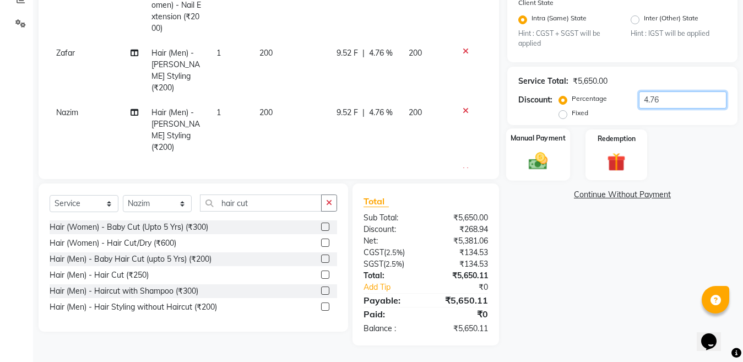
type input "4.76"
click at [542, 163] on img at bounding box center [538, 161] width 31 height 22
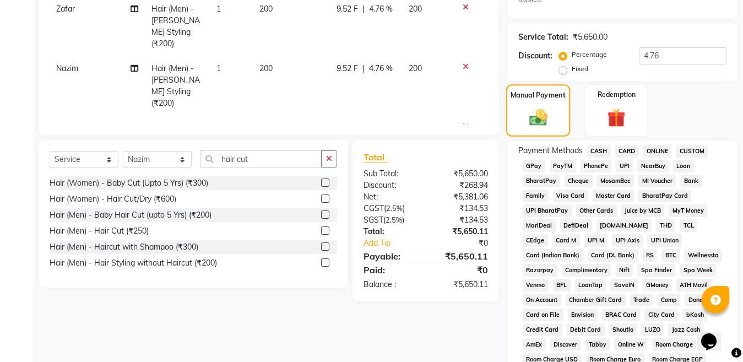
scroll to position [354, 0]
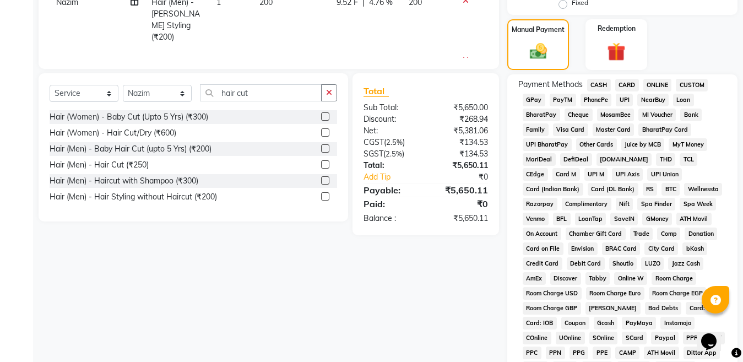
click at [651, 85] on span "ONLINE" at bounding box center [657, 85] width 29 height 13
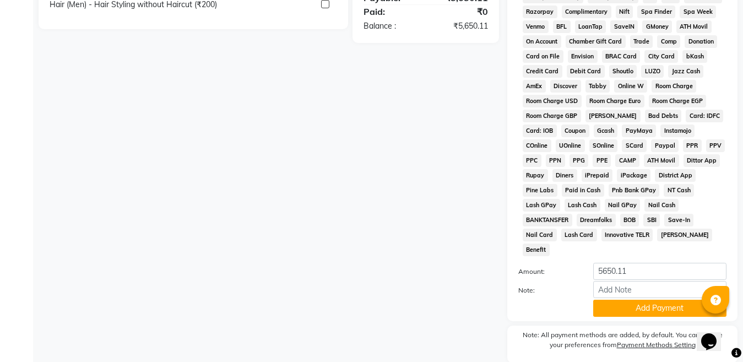
scroll to position [572, 0]
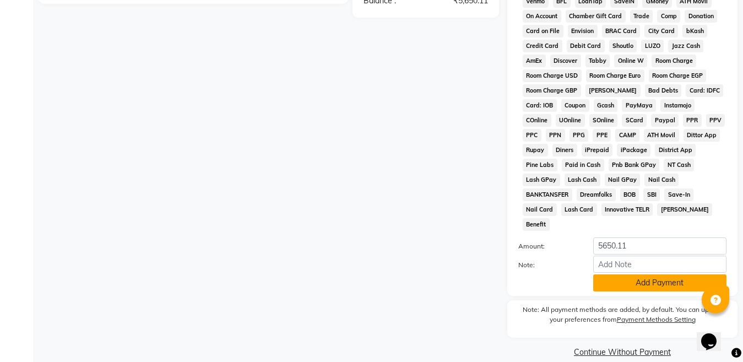
click at [654, 274] on button "Add Payment" at bounding box center [659, 282] width 133 height 17
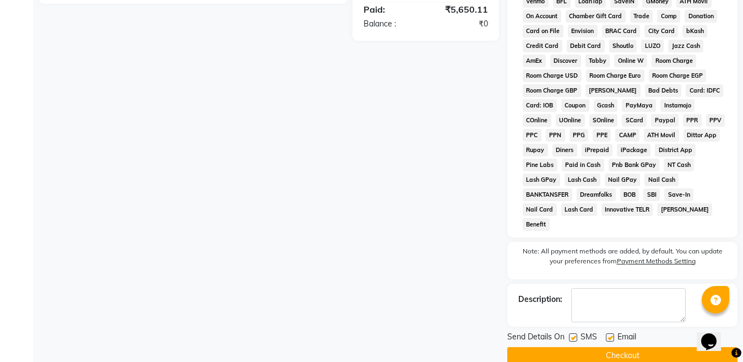
click at [613, 347] on button "Checkout" at bounding box center [622, 355] width 230 height 17
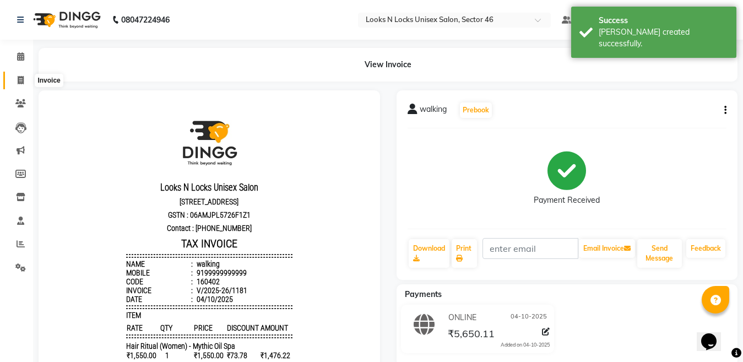
click at [23, 79] on icon at bounding box center [21, 80] width 6 height 8
select select "service"
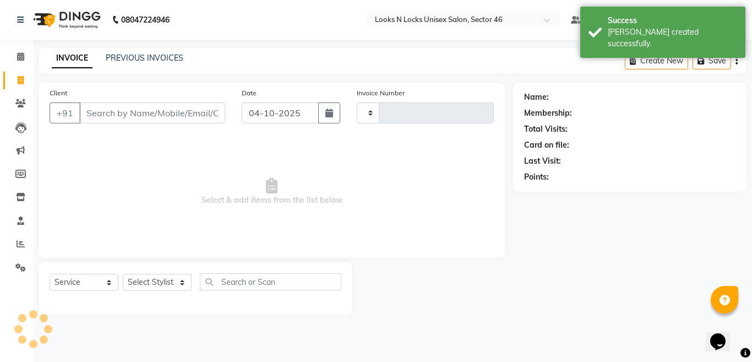
click at [161, 109] on input "Client" at bounding box center [152, 112] width 146 height 21
type input "1182"
select select "3904"
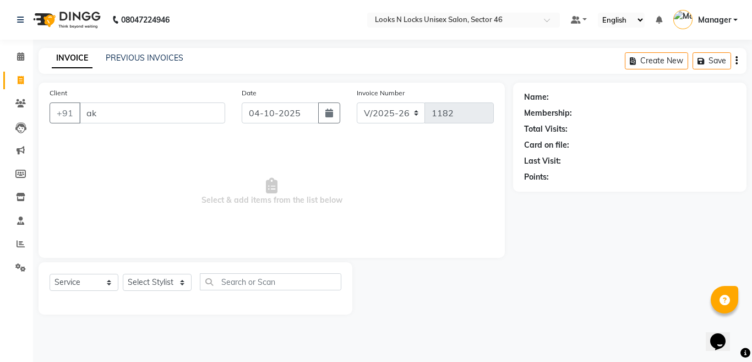
type input "a"
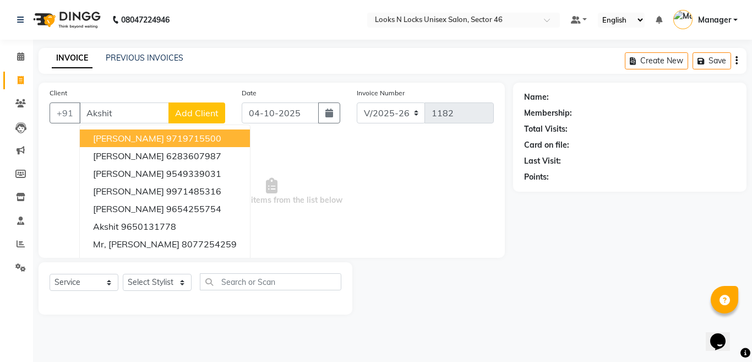
click at [138, 112] on input "Akshit" at bounding box center [124, 112] width 90 height 21
type input "A"
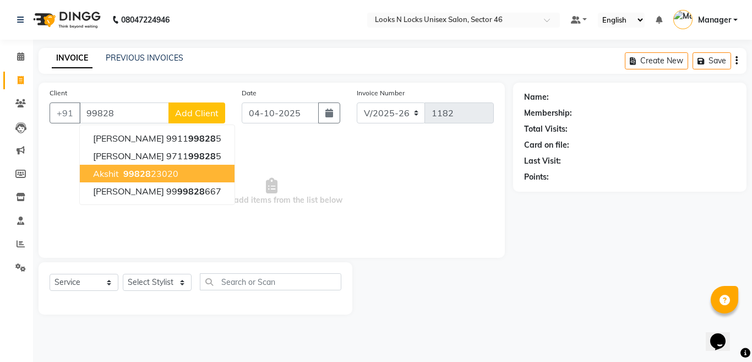
click at [158, 169] on ngb-highlight "99828 23020" at bounding box center [149, 173] width 57 height 11
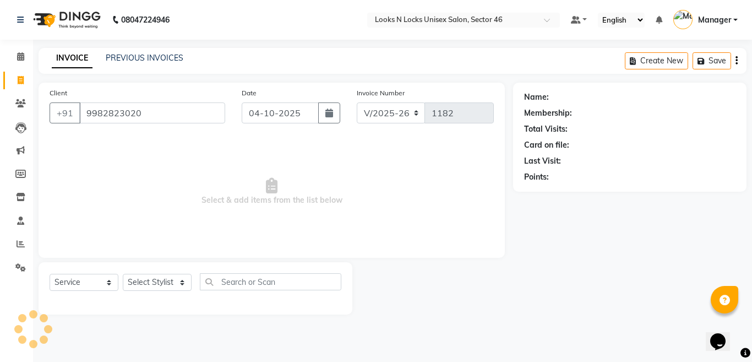
type input "9982823020"
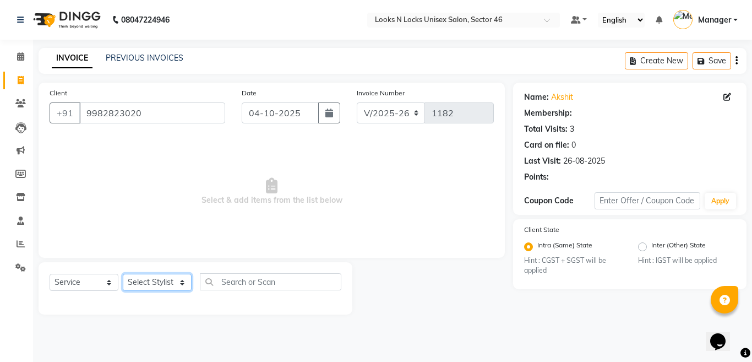
click at [157, 283] on select "Select Stylist [PERSON_NAME] Aalam Sheikh [PERSON_NAME] [PERSON_NAME] [PERSON_N…" at bounding box center [157, 282] width 69 height 17
select select "87806"
click at [123, 274] on select "Select Stylist [PERSON_NAME] Aalam Sheikh [PERSON_NAME] [PERSON_NAME] [PERSON_N…" at bounding box center [157, 282] width 69 height 17
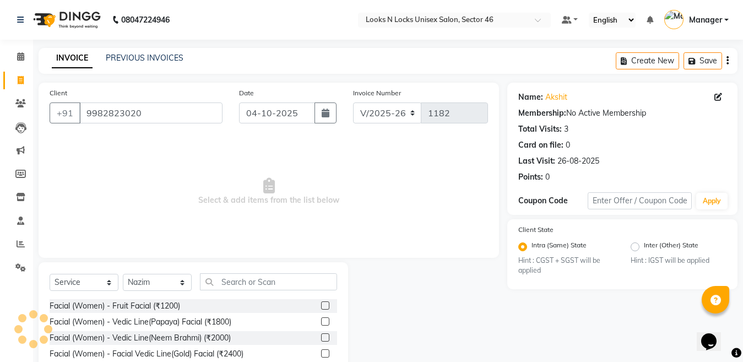
click at [254, 273] on div "Select Service Product Membership Package Voucher Prepaid Gift Card Select Styl…" at bounding box center [194, 343] width 310 height 162
click at [258, 285] on input "text" at bounding box center [268, 281] width 137 height 17
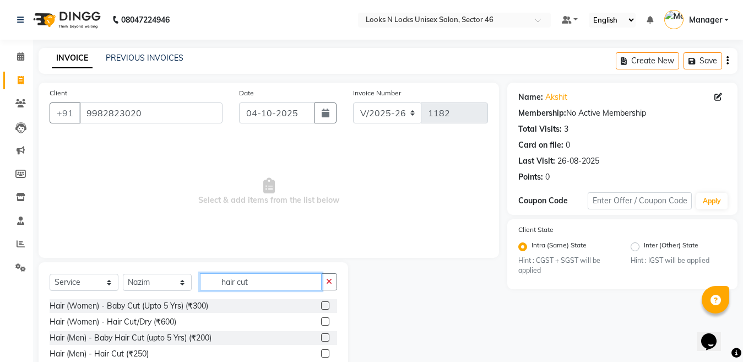
type input "hair cut"
click at [323, 352] on label at bounding box center [325, 353] width 8 height 8
click at [323, 352] on input "checkbox" at bounding box center [324, 353] width 7 height 7
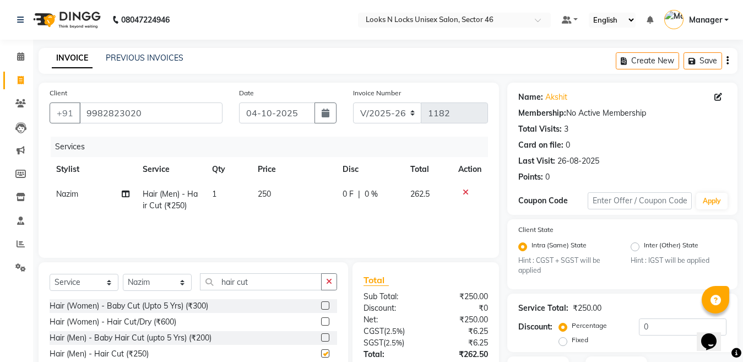
checkbox input "false"
click at [261, 277] on input "hair cut" at bounding box center [261, 281] width 122 height 17
type input "h"
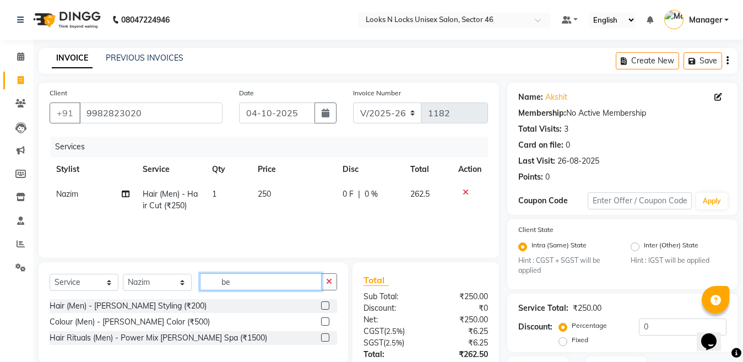
type input "be"
click at [326, 308] on label at bounding box center [325, 305] width 8 height 8
click at [326, 308] on input "checkbox" at bounding box center [324, 305] width 7 height 7
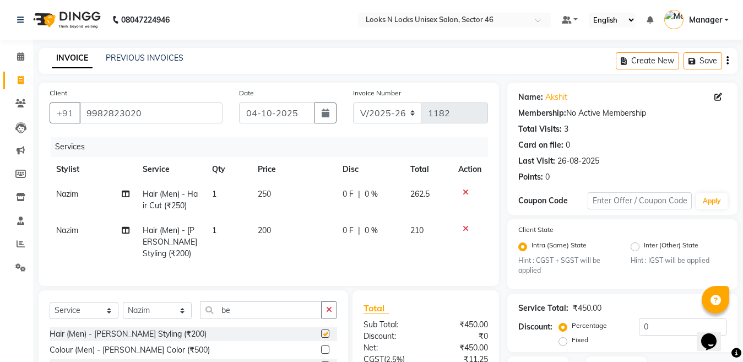
checkbox input "false"
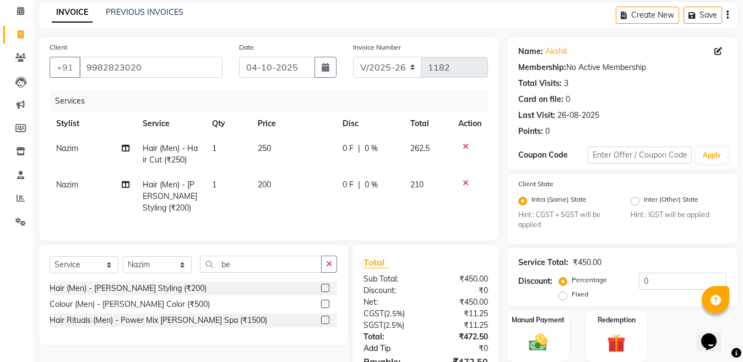
scroll to position [116, 0]
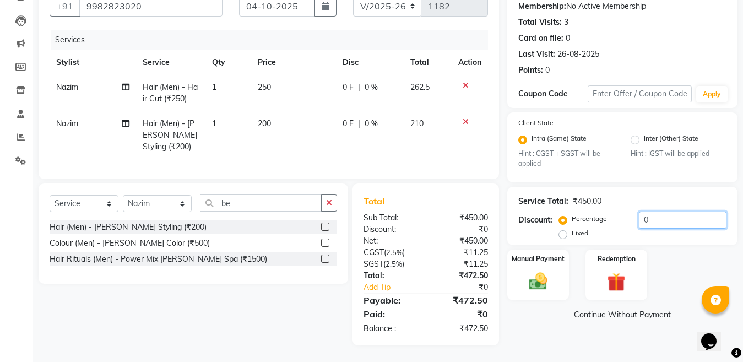
click at [673, 211] on input "0" at bounding box center [683, 219] width 88 height 17
type input "4.76"
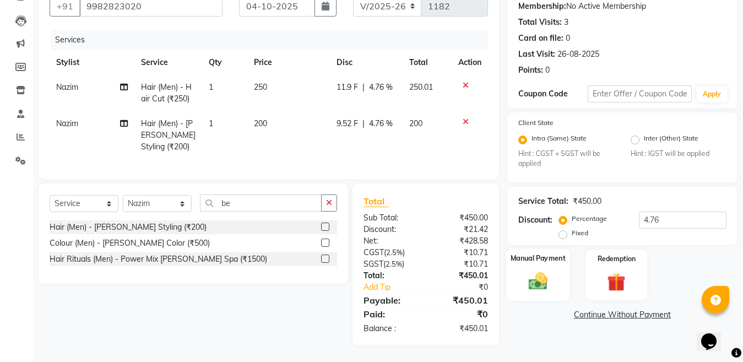
click at [536, 274] on img at bounding box center [538, 281] width 31 height 22
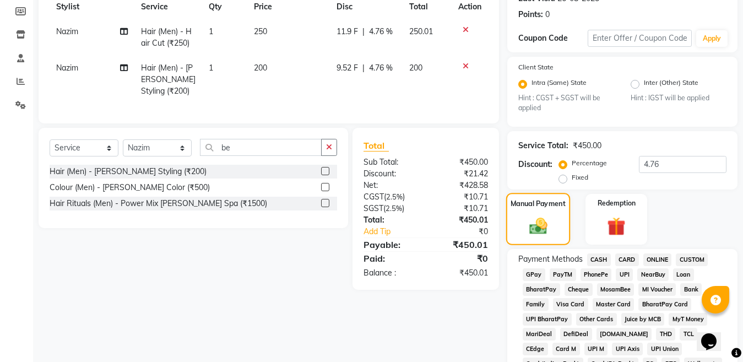
scroll to position [226, 0]
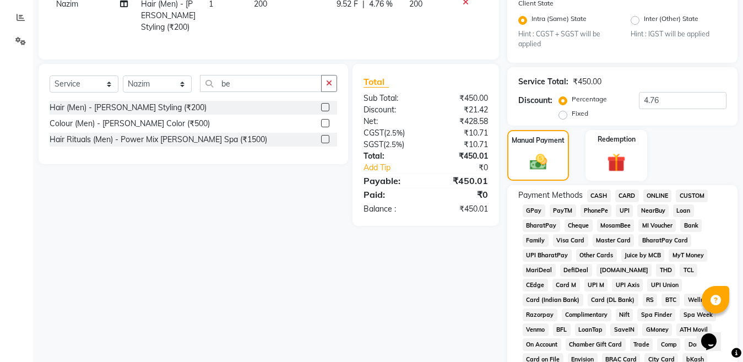
click at [659, 192] on span "ONLINE" at bounding box center [657, 195] width 29 height 13
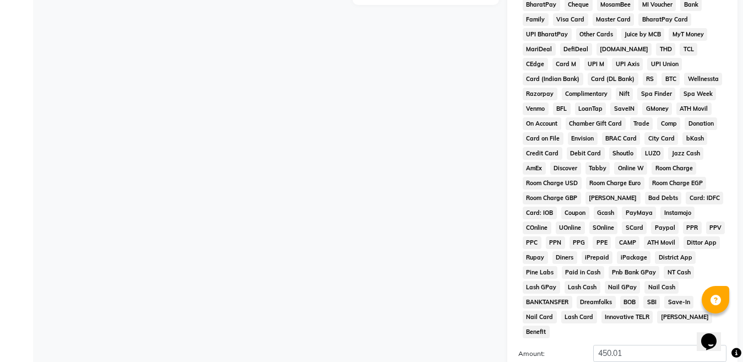
scroll to position [555, 0]
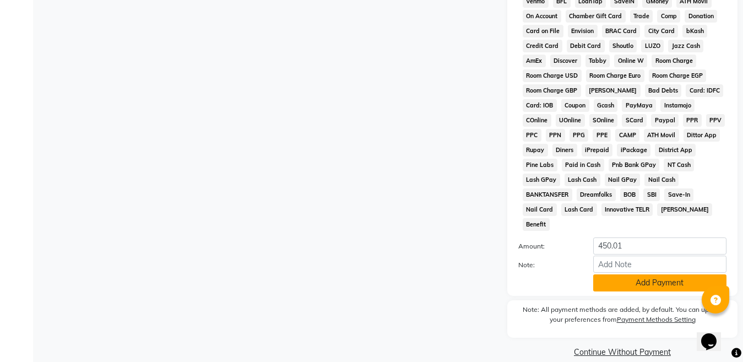
click at [646, 274] on button "Add Payment" at bounding box center [659, 282] width 133 height 17
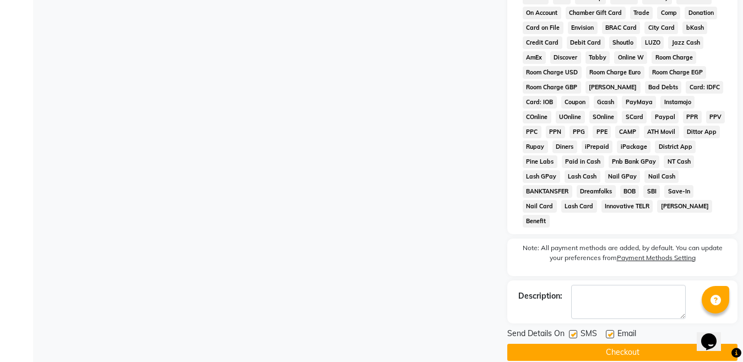
scroll to position [558, 0]
click at [648, 343] on button "Checkout" at bounding box center [622, 351] width 230 height 17
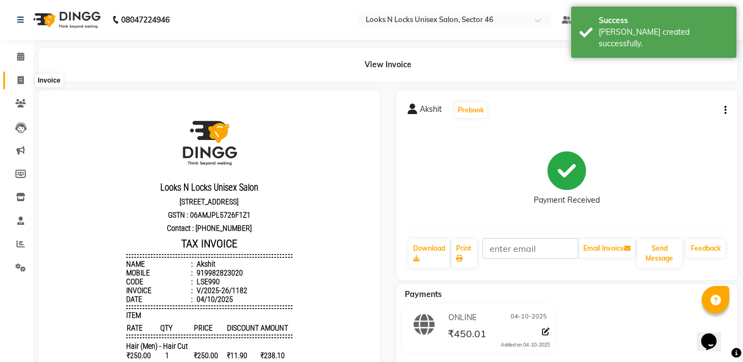
click at [22, 77] on icon at bounding box center [21, 80] width 6 height 8
select select "service"
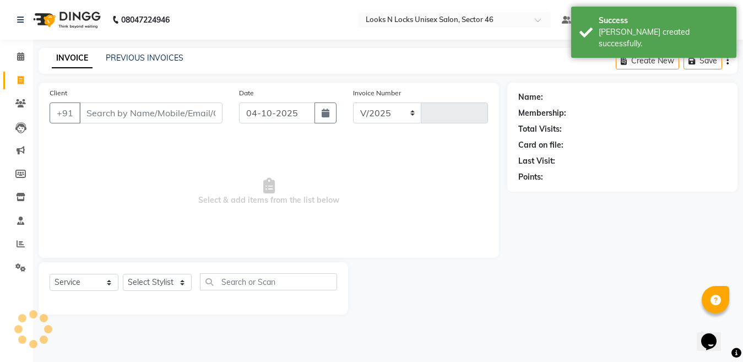
select select "3904"
type input "1183"
